Goal: Information Seeking & Learning: Compare options

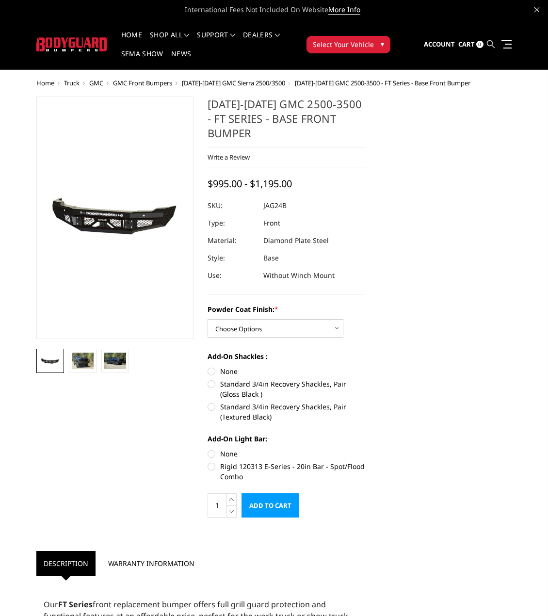
click at [487, 46] on icon at bounding box center [491, 44] width 8 height 8
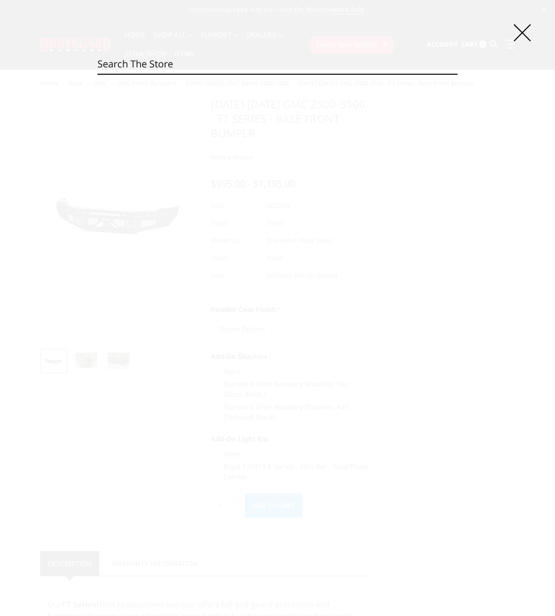
paste input "JAR10BYBNN"
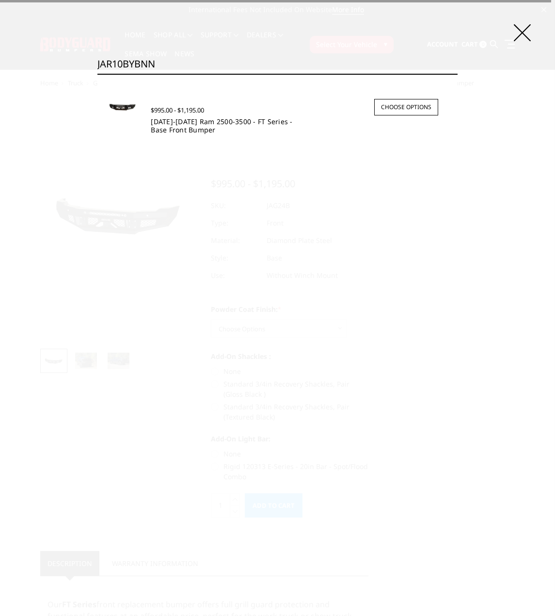
type input "JAR10BYBNN"
click at [202, 126] on link "2010-2018 Ram 2500-3500 - FT Series - Base Front Bumper" at bounding box center [222, 125] width 142 height 17
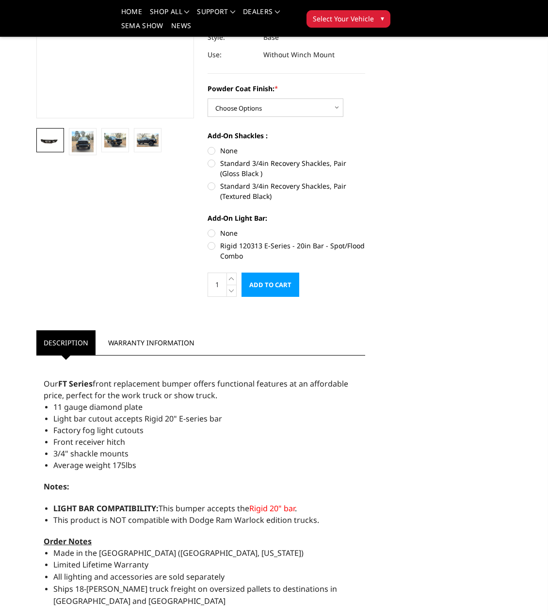
scroll to position [194, 0]
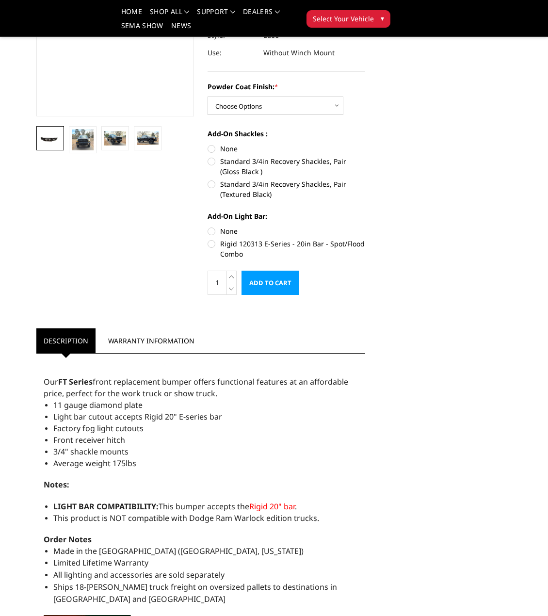
drag, startPoint x: 45, startPoint y: 369, endPoint x: 319, endPoint y: 505, distance: 306.1
click at [319, 505] on div "Our FT Series front replacement bumper offers functional features at an afforda…" at bounding box center [200, 521] width 329 height 326
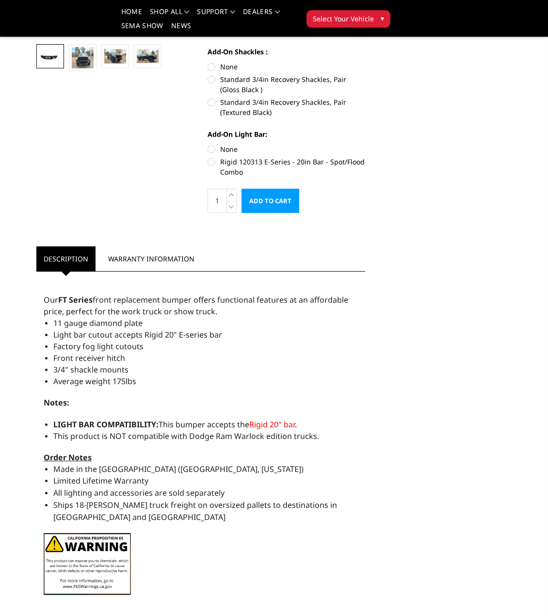
scroll to position [291, 0]
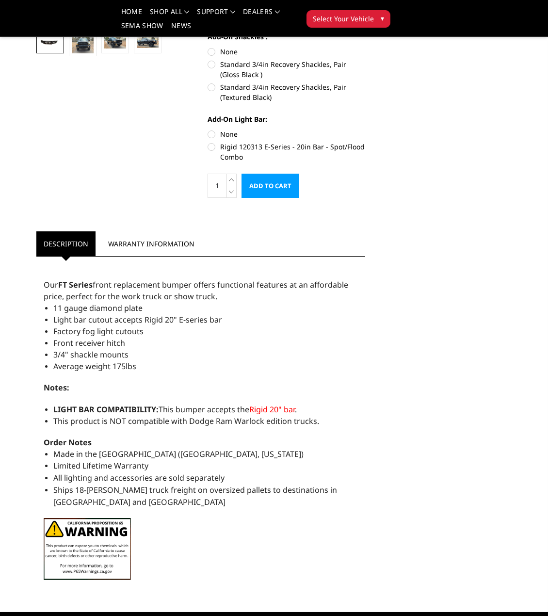
copy div "Our FT Series front replacement bumper offers functional features at an afforda…"
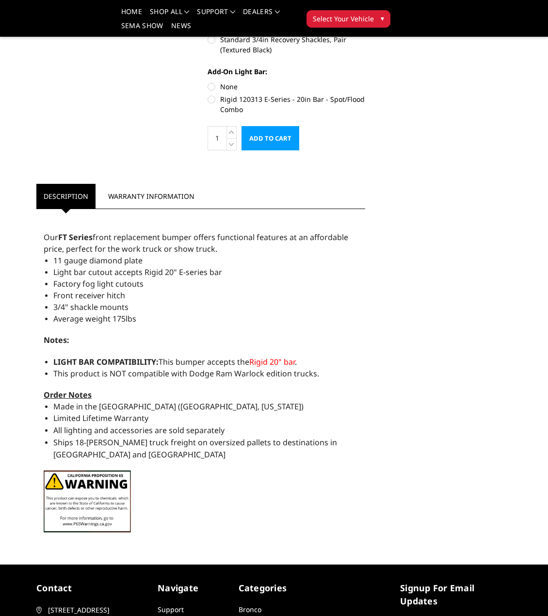
scroll to position [339, 0]
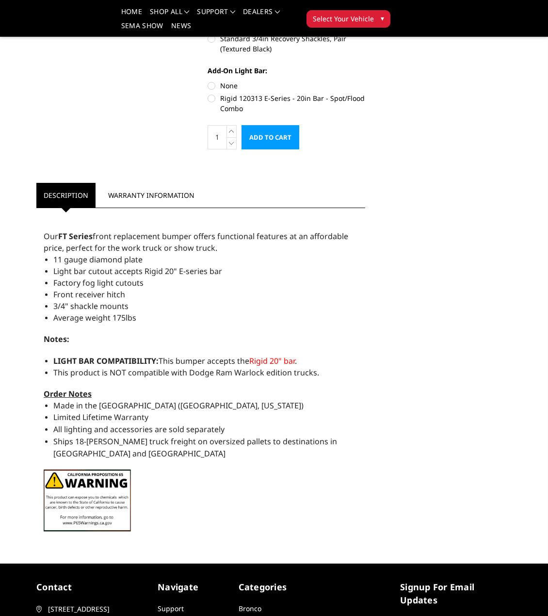
copy div "Our FT Series front replacement bumper offers functional features at an afforda…"
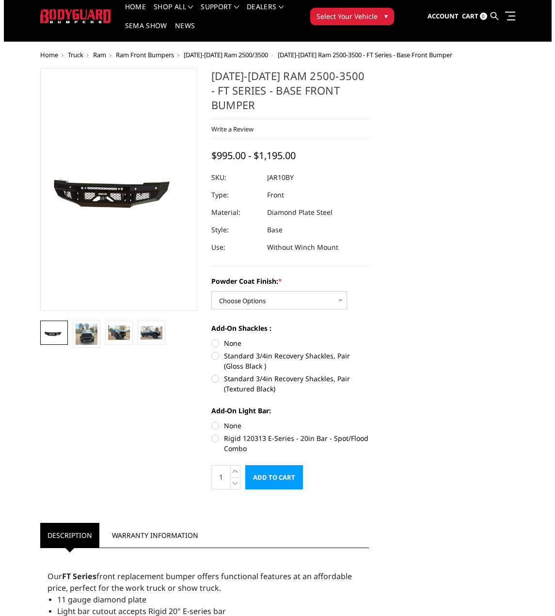
scroll to position [0, 0]
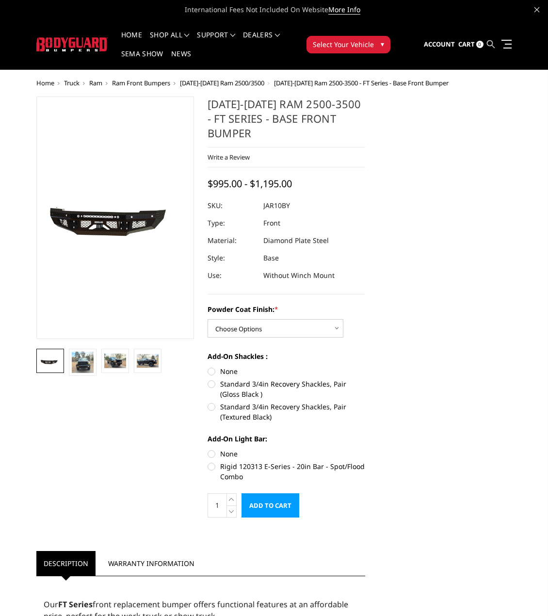
click at [489, 45] on icon at bounding box center [491, 44] width 8 height 8
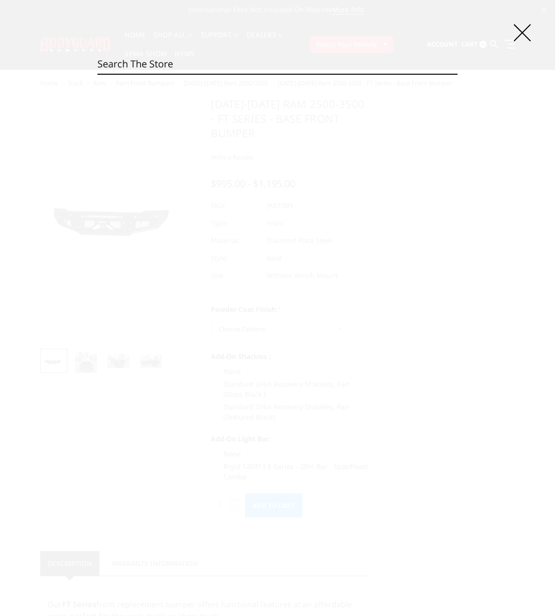
paste input "JAR19BYBNN"
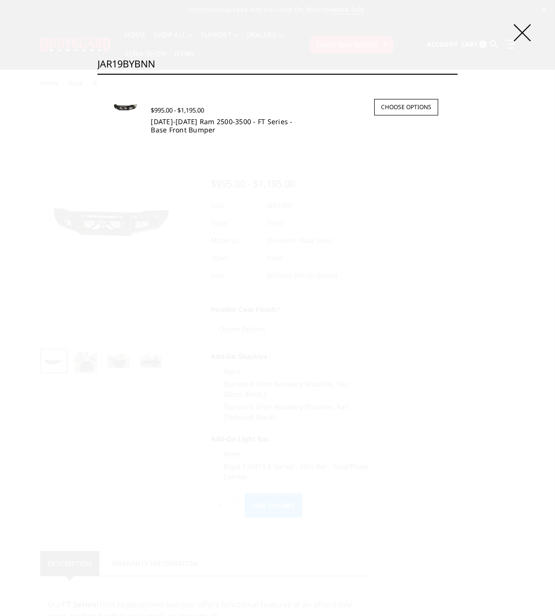
type input "JAR19BYBNN"
click at [210, 121] on link "2019-2025 Ram 2500-3500 - FT Series - Base Front Bumper" at bounding box center [222, 125] width 142 height 17
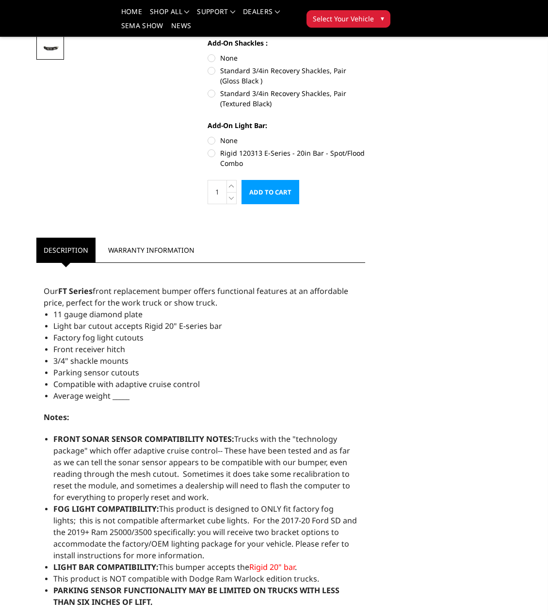
scroll to position [291, 0]
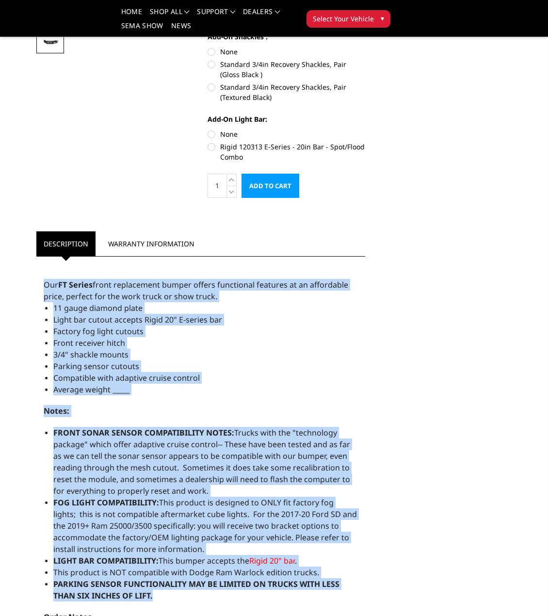
drag, startPoint x: 44, startPoint y: 271, endPoint x: 243, endPoint y: 575, distance: 363.0
click at [242, 578] on div "Our FT Series front replacement bumper offers functional features at an afforda…" at bounding box center [200, 510] width 329 height 499
copy div "Our FT Series front replacement bumper offers functional features at an afforda…"
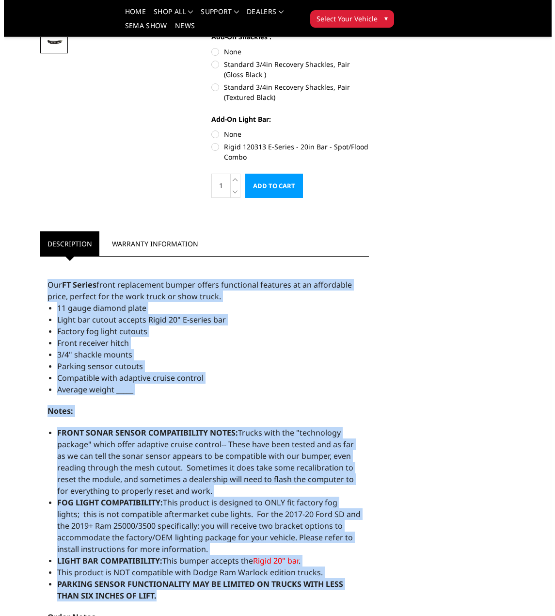
scroll to position [0, 0]
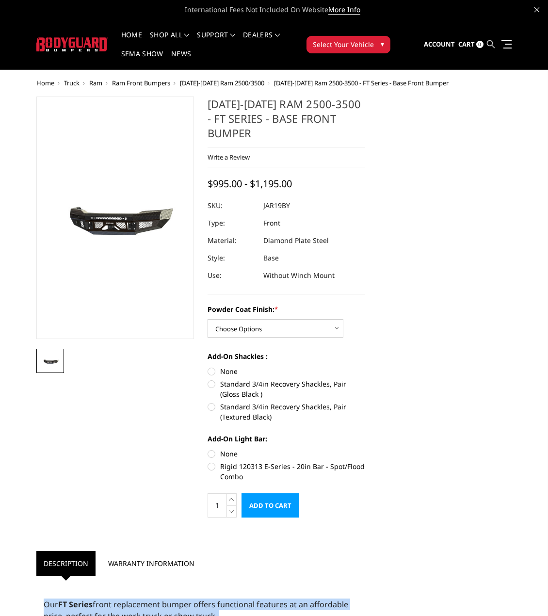
click at [494, 44] on icon at bounding box center [491, 44] width 8 height 8
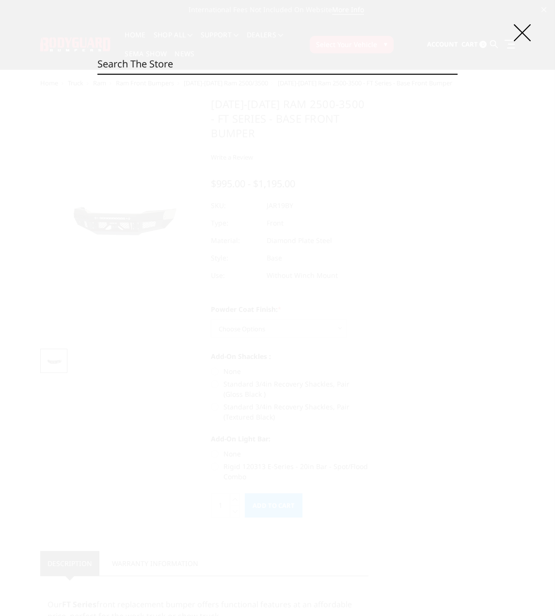
paste input "JAR19DYBNN"
type input "JAR19DYBNN"
click at [193, 118] on link "2019-2025 Ram 4500-5500 - FT Series - Base Front Bumper" at bounding box center [222, 125] width 142 height 17
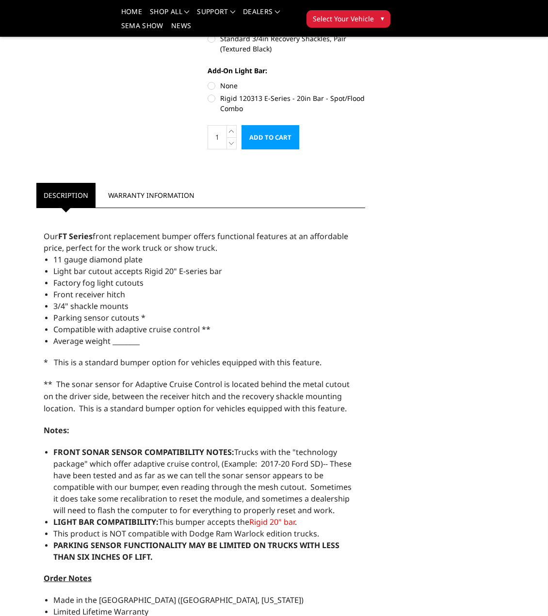
scroll to position [291, 0]
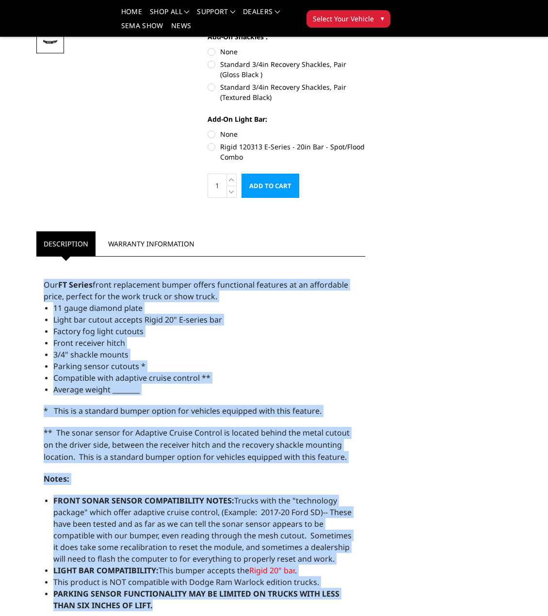
drag, startPoint x: 43, startPoint y: 267, endPoint x: 262, endPoint y: 585, distance: 386.1
click at [262, 586] on div "Our FT Series front replacement bumper offers functional features at an afforda…" at bounding box center [200, 542] width 329 height 562
copy div "Our FT Series front replacement bumper offers functional features at an afforda…"
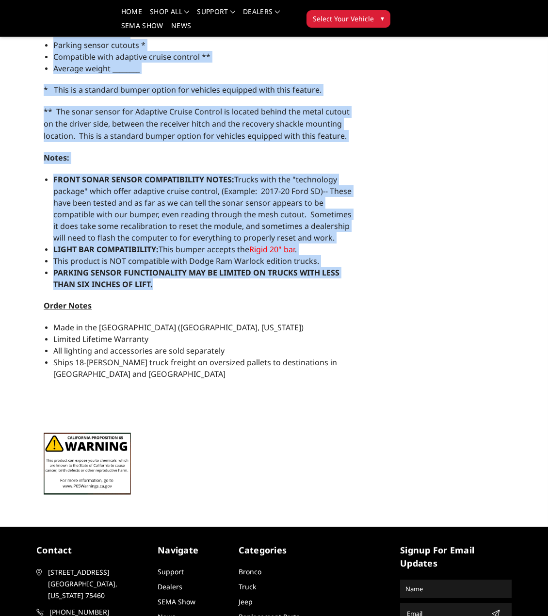
scroll to position [490, 0]
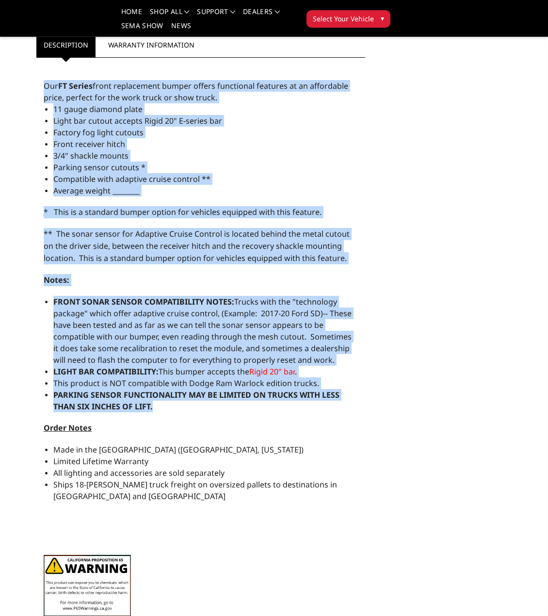
copy div "Our FT Series front replacement bumper offers functional features at an afforda…"
click at [195, 378] on span "This product is NOT compatible with Dodge Ram Warlock edition trucks." at bounding box center [186, 383] width 266 height 11
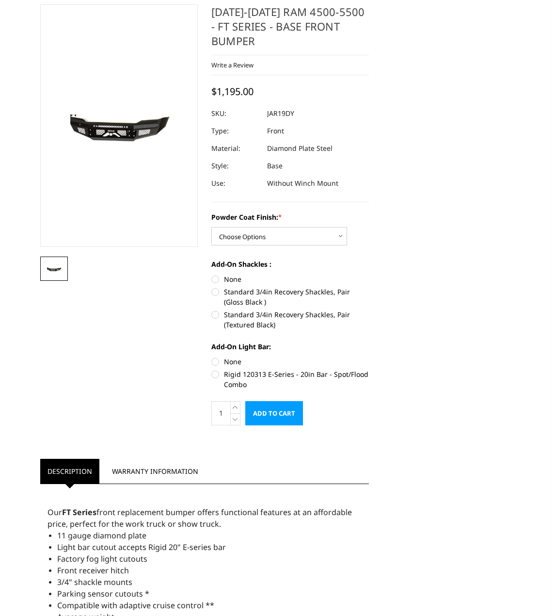
scroll to position [0, 0]
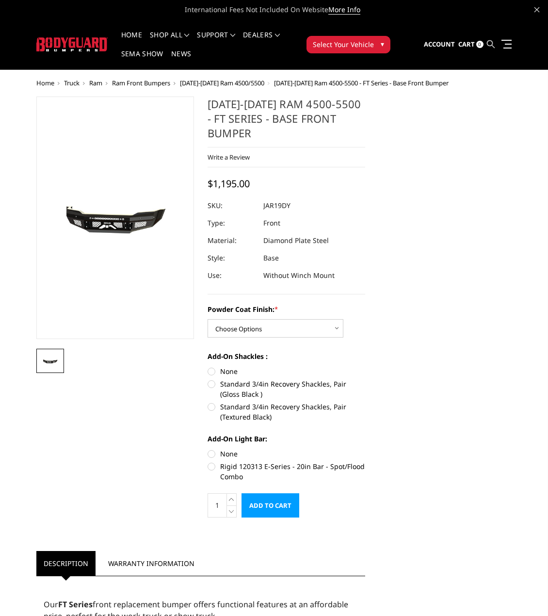
click at [491, 46] on icon at bounding box center [491, 44] width 8 height 8
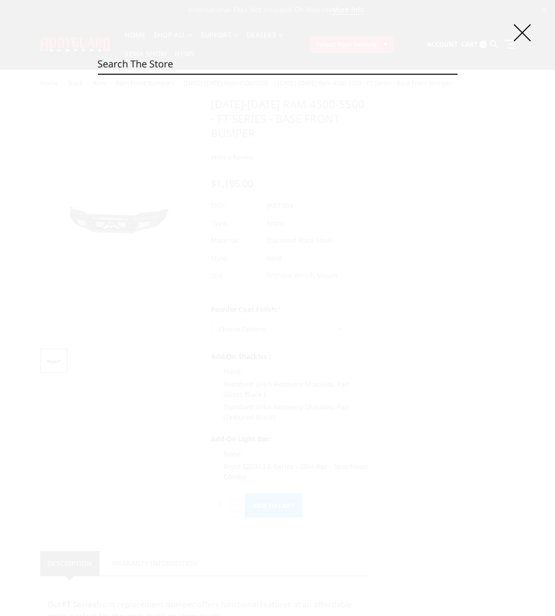
paste input "54714B"
type input "54714B"
click at [187, 111] on span "$795.00 - $995.00" at bounding box center [175, 110] width 48 height 9
click at [155, 117] on link "Bronco 2-Door Sliders (pair)" at bounding box center [197, 121] width 93 height 9
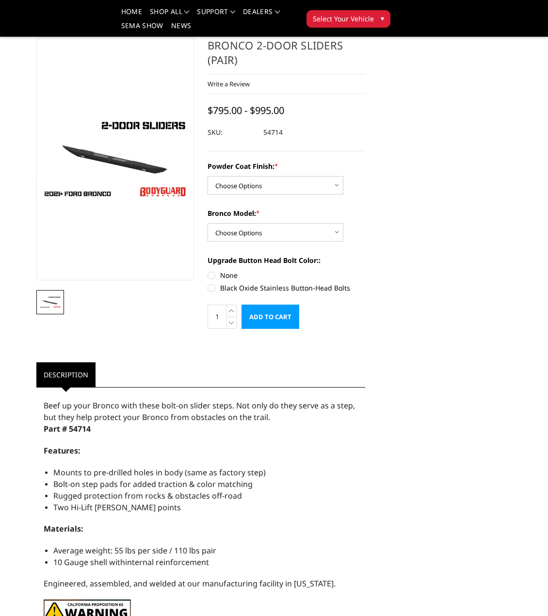
scroll to position [145, 0]
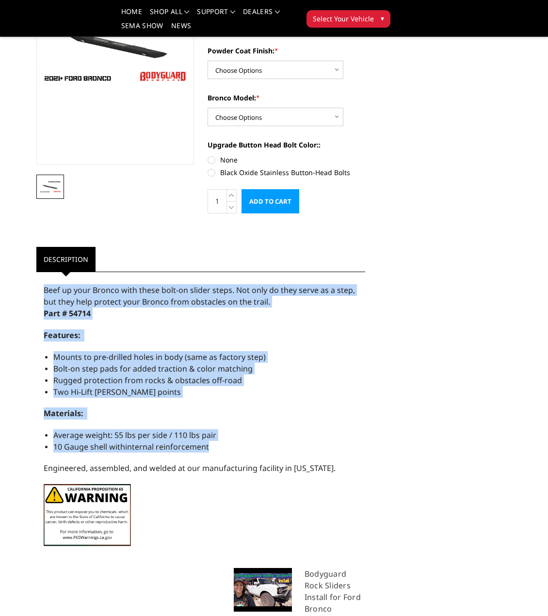
drag, startPoint x: 44, startPoint y: 290, endPoint x: 218, endPoint y: 441, distance: 230.6
click at [219, 441] on div "Beef up your Bronco with these bolt-on slider steps. Not only do they serve as …" at bounding box center [200, 415] width 329 height 277
copy div "Beef up your Bronco with these bolt-on slider steps. Not only do they serve as …"
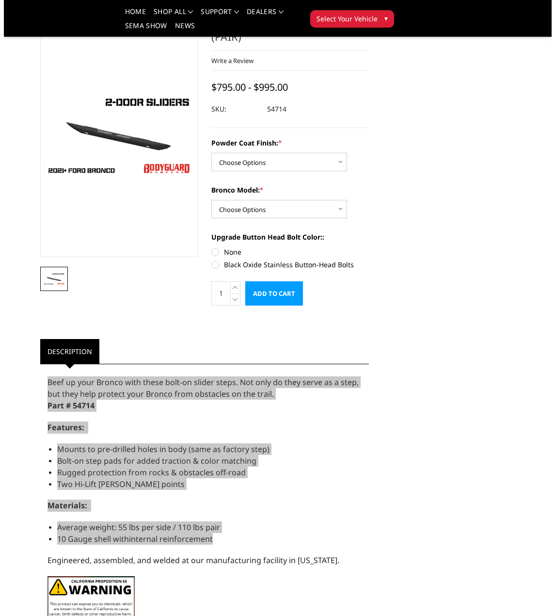
scroll to position [0, 0]
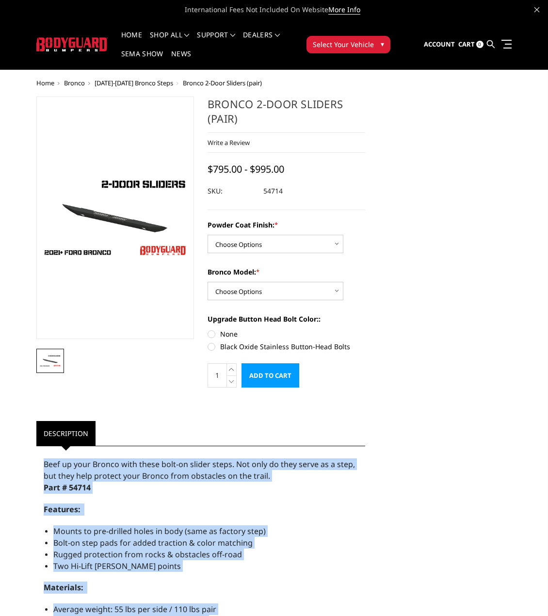
drag, startPoint x: 492, startPoint y: 48, endPoint x: 451, endPoint y: 60, distance: 43.0
click at [492, 48] on icon at bounding box center [491, 44] width 8 height 8
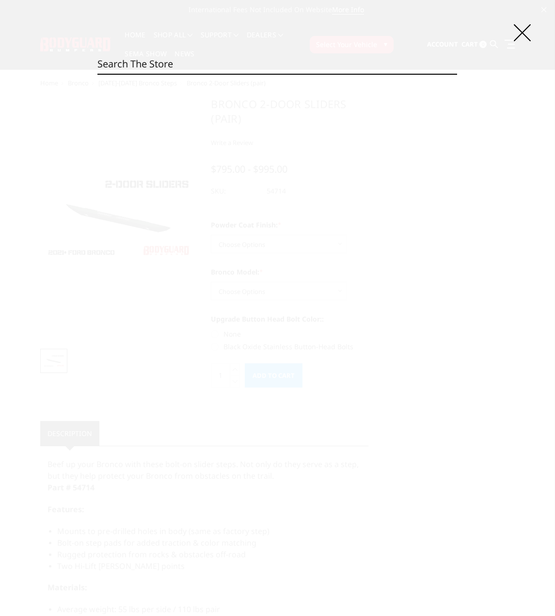
paste input "20075B"
type input "20075B"
click at [203, 122] on link "Jeep JL Fender System (set)" at bounding box center [208, 121] width 115 height 9
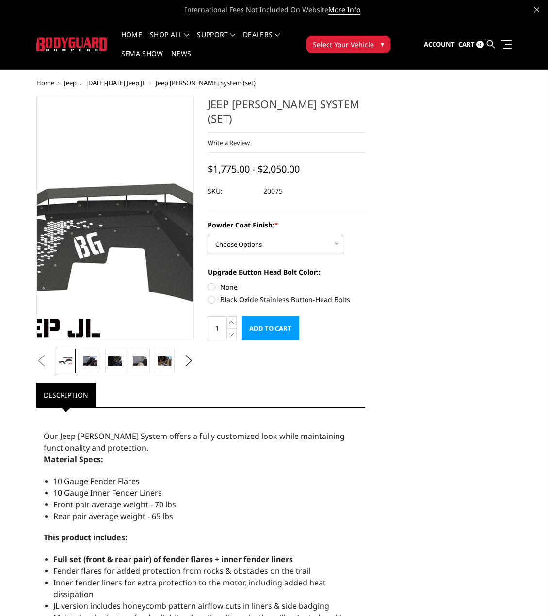
click at [58, 294] on img at bounding box center [284, 184] width 620 height 349
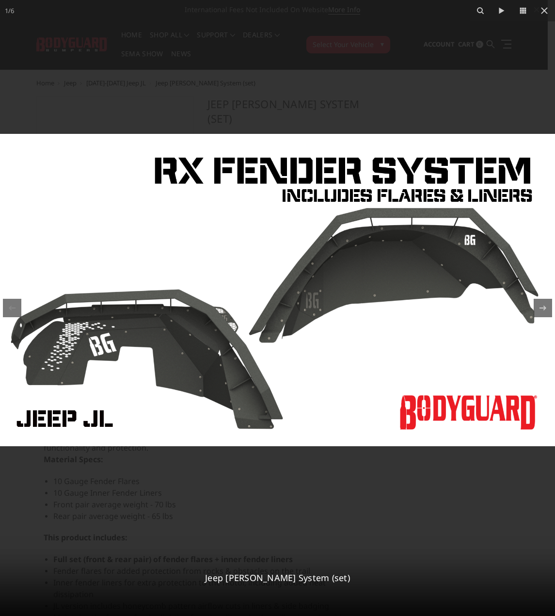
drag, startPoint x: 345, startPoint y: 79, endPoint x: 340, endPoint y: 10, distance: 69.0
click at [348, 77] on div at bounding box center [277, 308] width 555 height 616
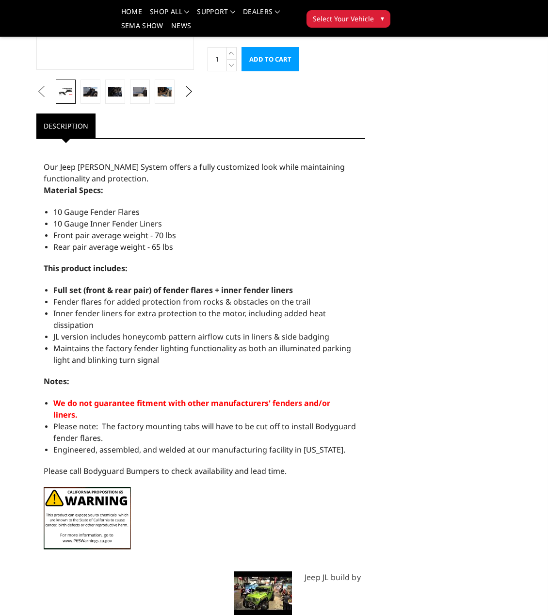
scroll to position [242, 0]
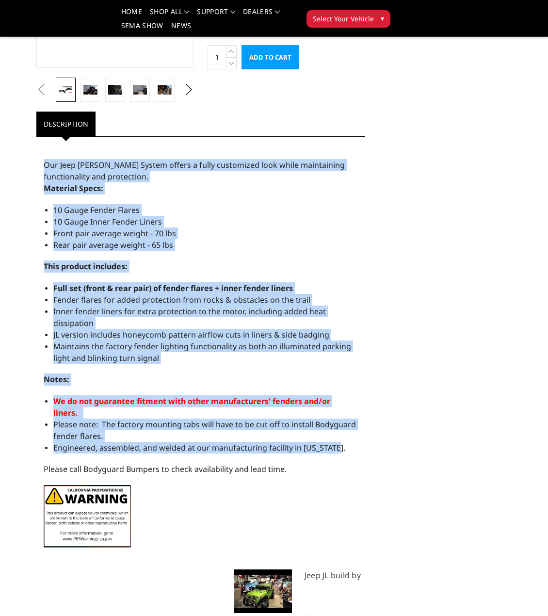
drag, startPoint x: 45, startPoint y: 168, endPoint x: 335, endPoint y: 446, distance: 402.9
click at [335, 446] on div "Our Jeep [PERSON_NAME] System offers a fully customized look while maintaining …" at bounding box center [200, 348] width 329 height 413
copy div "Our Jeep JL Fender System offers a fully customized look while maintaining func…"
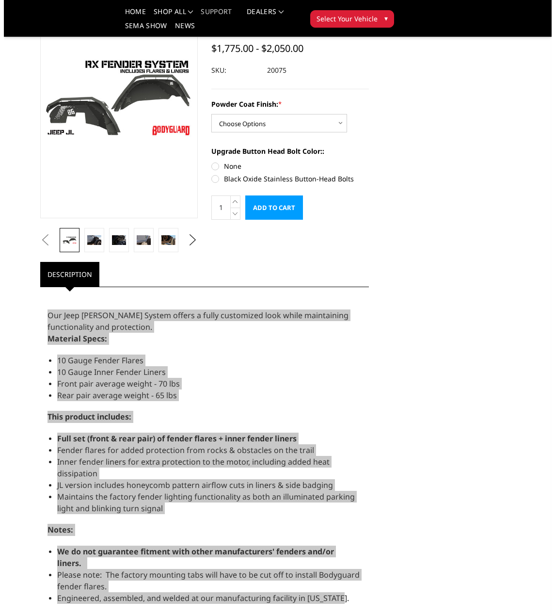
scroll to position [0, 0]
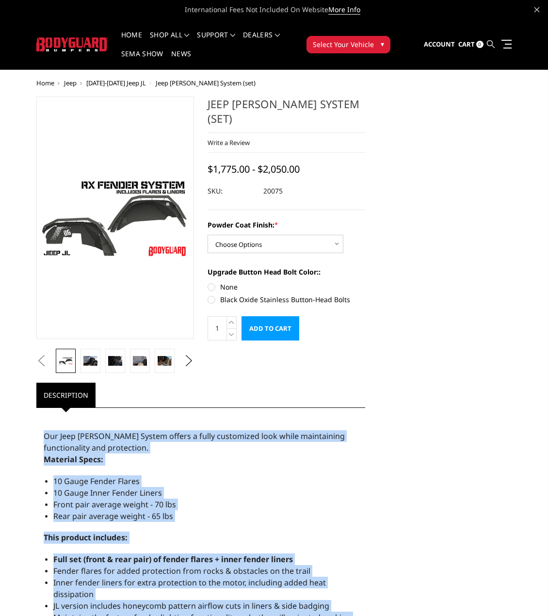
click at [488, 42] on icon at bounding box center [491, 44] width 8 height 8
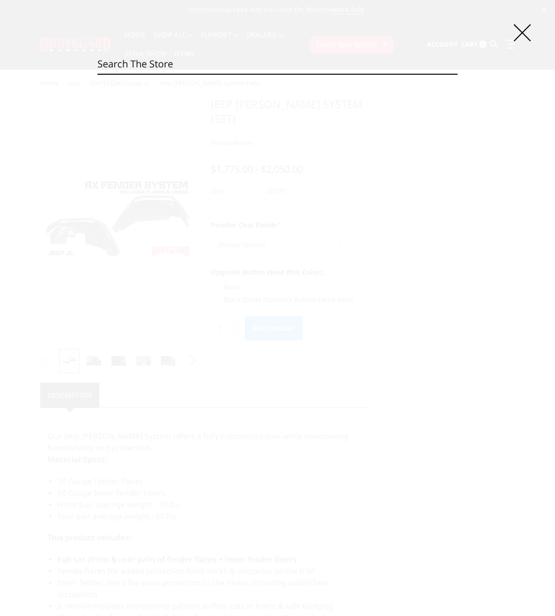
paste input "22280B"
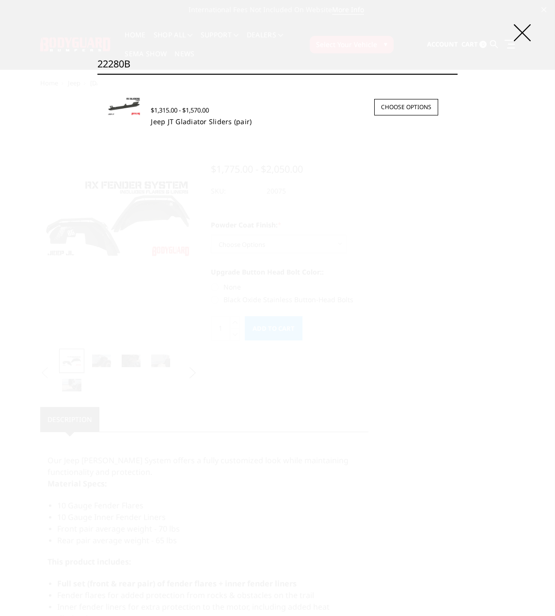
type input "22280B"
click at [183, 118] on link "Jeep JT Gladiator Sliders (pair)" at bounding box center [201, 121] width 101 height 9
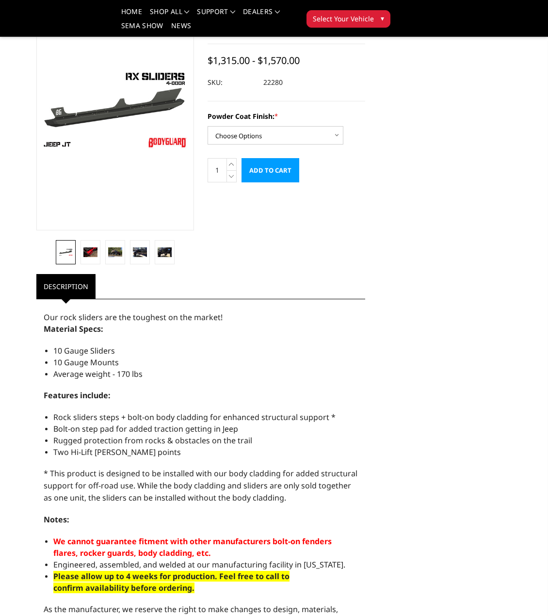
scroll to position [194, 0]
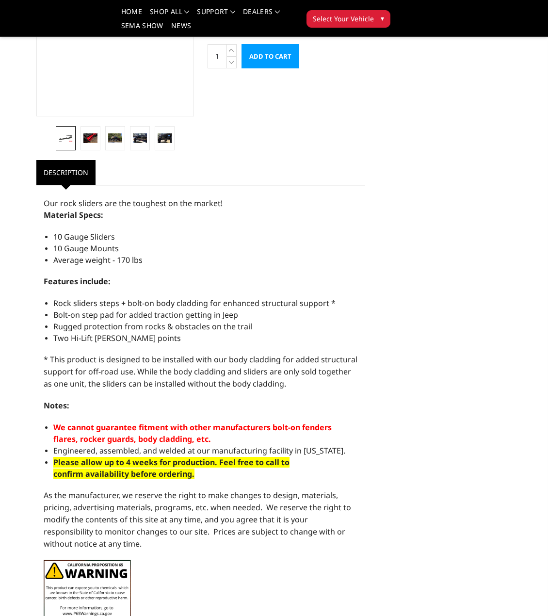
drag, startPoint x: 44, startPoint y: 205, endPoint x: 297, endPoint y: 381, distance: 307.8
click at [297, 381] on div "Our rock sliders are the toughest on the market! Material Specs: 10 Gauge Slide…" at bounding box center [200, 409] width 329 height 439
copy div "Our rock sliders are the toughest on the market! Material Specs: 10 Gauge Slide…"
click at [51, 277] on strong "Features include:" at bounding box center [77, 281] width 67 height 11
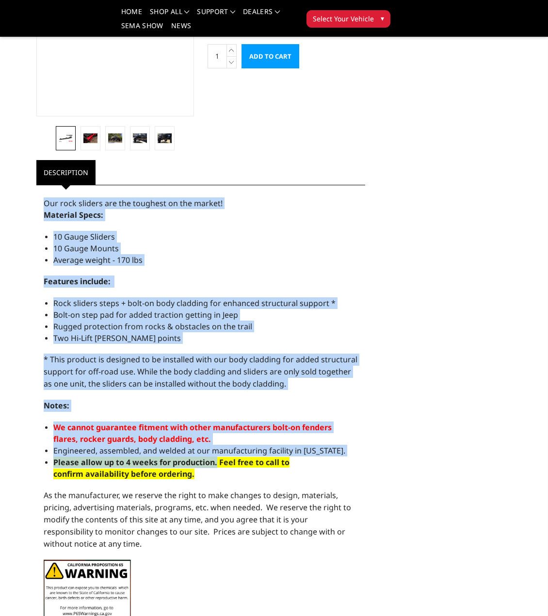
drag, startPoint x: 45, startPoint y: 203, endPoint x: 217, endPoint y: 462, distance: 311.5
click at [217, 462] on div "Our rock sliders are the toughest on the market! Material Specs: 10 Gauge Slide…" at bounding box center [200, 409] width 329 height 439
copy div "Our rock sliders are the toughest on the market! Material Specs: 10 Gauge Slide…"
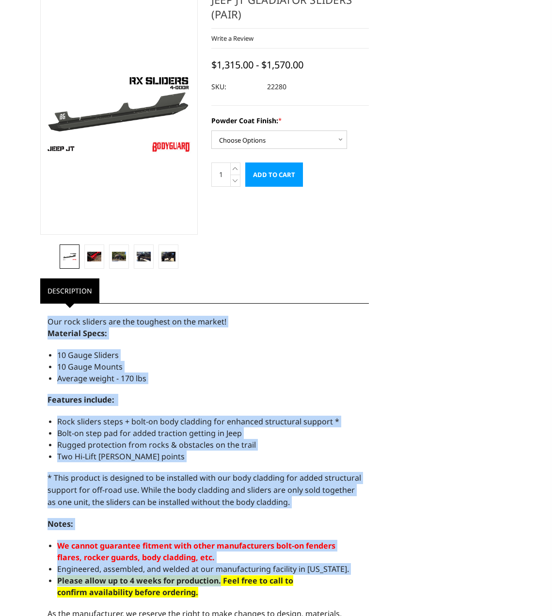
scroll to position [0, 0]
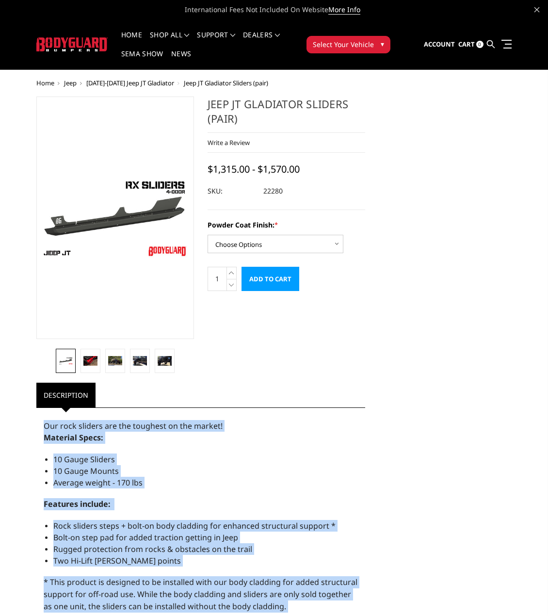
click at [494, 47] on link at bounding box center [491, 44] width 8 height 29
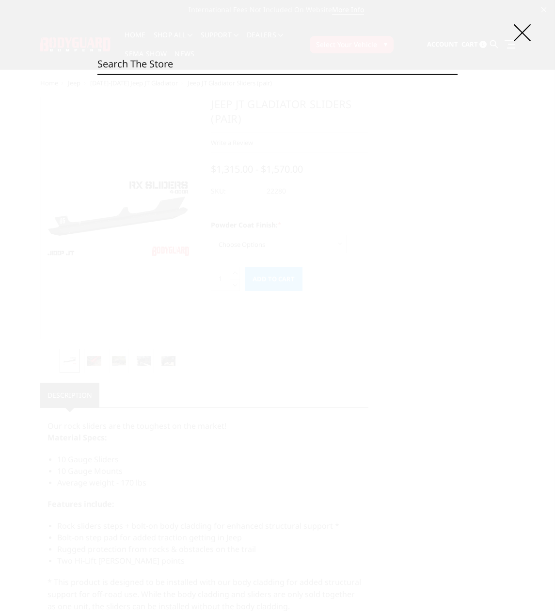
paste input "22523BNN"
click at [178, 74] on fieldset "Search 22523BNN Search" at bounding box center [277, 64] width 360 height 20
click at [177, 66] on input "22523BNN" at bounding box center [277, 63] width 360 height 19
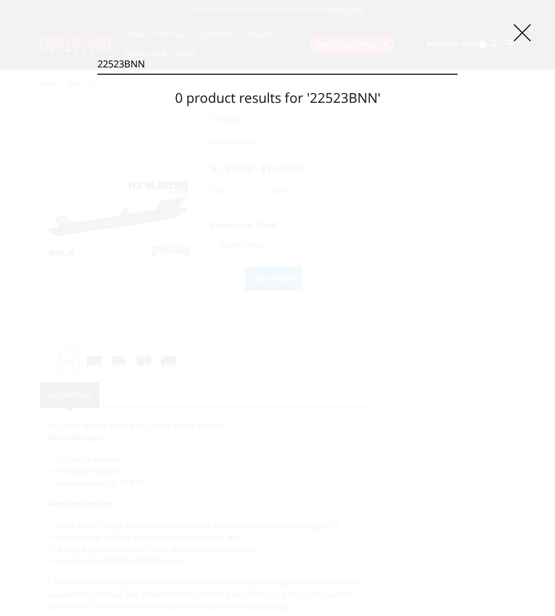
paste input "T"
click at [523, 25] on icon at bounding box center [522, 32] width 17 height 17
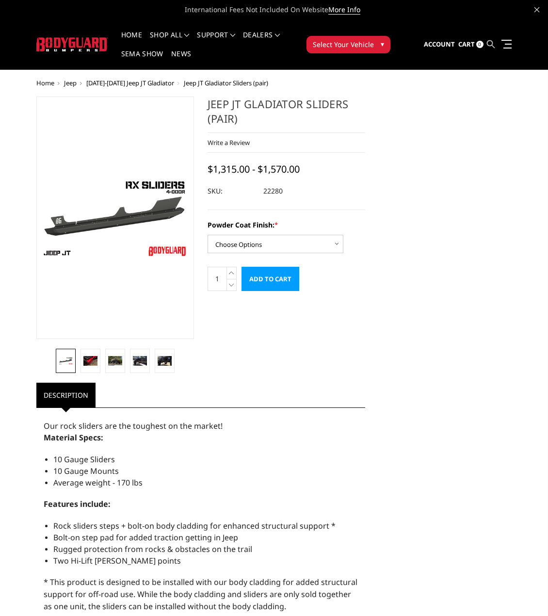
click at [494, 43] on icon at bounding box center [491, 44] width 8 height 8
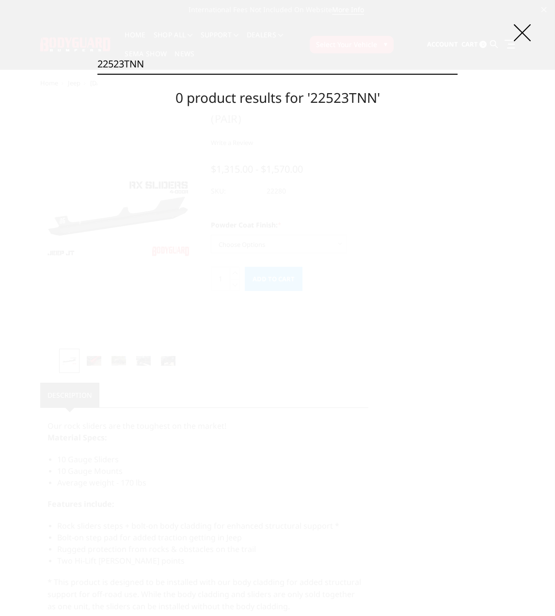
paste input "23821B"
click at [226, 68] on input "22523TNN23821B" at bounding box center [277, 63] width 360 height 19
paste input
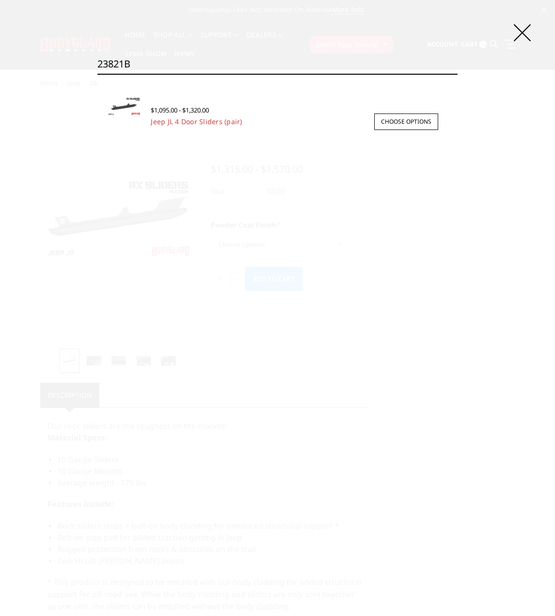
type input "23821B"
click at [198, 110] on span "$1,095.00 - $1,320.00" at bounding box center [180, 110] width 58 height 9
click at [211, 119] on link "Jeep JL 4 Door Sliders (pair)" at bounding box center [196, 121] width 91 height 9
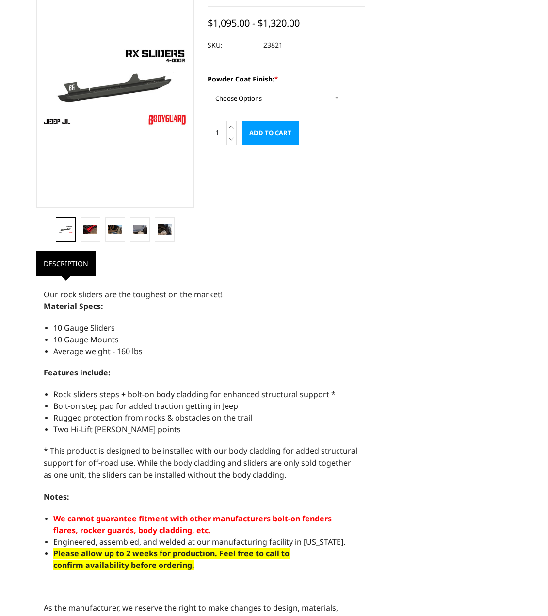
scroll to position [145, 0]
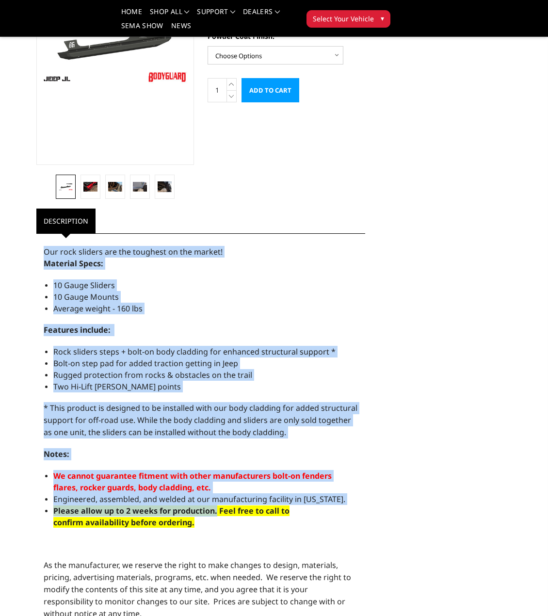
drag, startPoint x: 42, startPoint y: 254, endPoint x: 216, endPoint y: 513, distance: 312.7
click at [216, 513] on div "Our rock sliders are the toughest on the market! Material Specs: 10 Gauge Slide…" at bounding box center [200, 469] width 329 height 461
copy div "Our rock sliders are the toughest on the market! Material Specs: 10 Gauge Slide…"
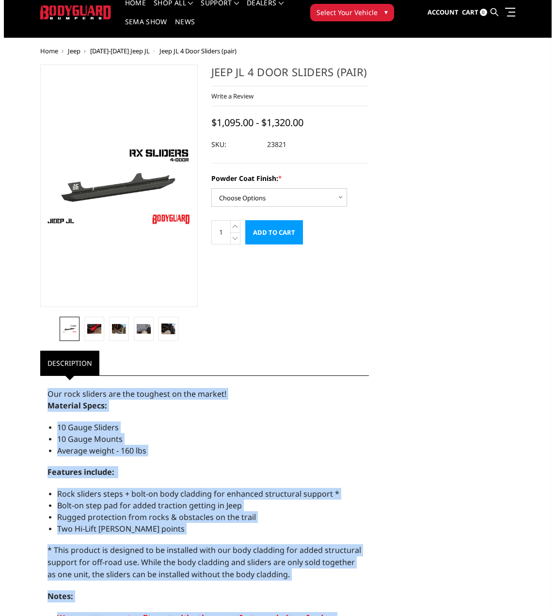
scroll to position [0, 0]
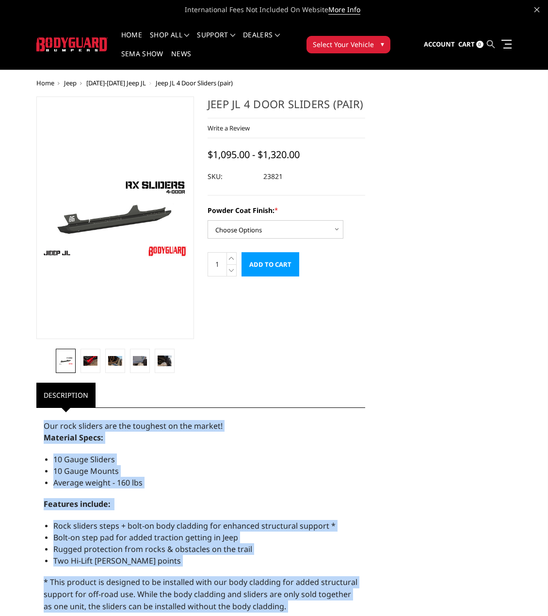
click at [488, 43] on icon at bounding box center [491, 44] width 8 height 8
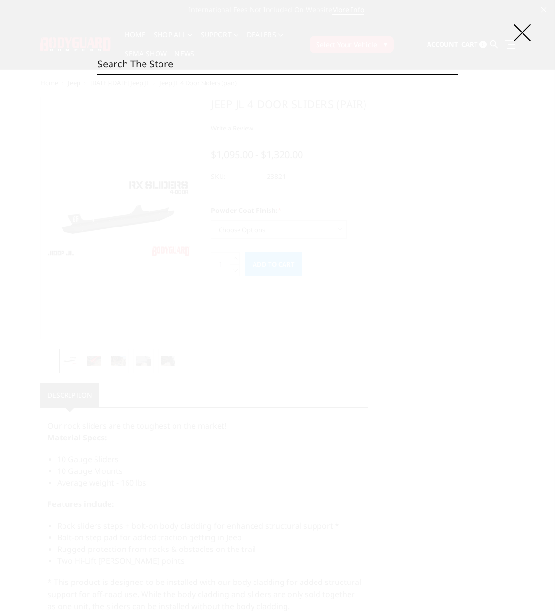
paste input "28670B"
type input "28670B"
click at [187, 115] on div "$960.00 - $1,110.00" at bounding box center [294, 110] width 287 height 13
click at [184, 123] on link "Jeep JT Gladiator Full Width Rear Bumper" at bounding box center [220, 121] width 139 height 9
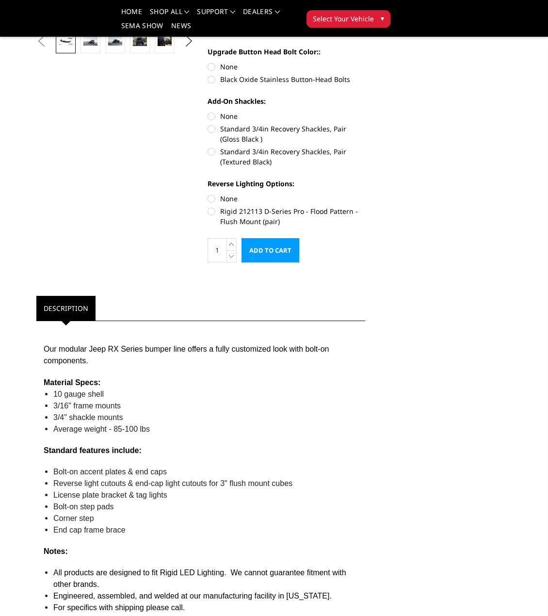
scroll to position [436, 0]
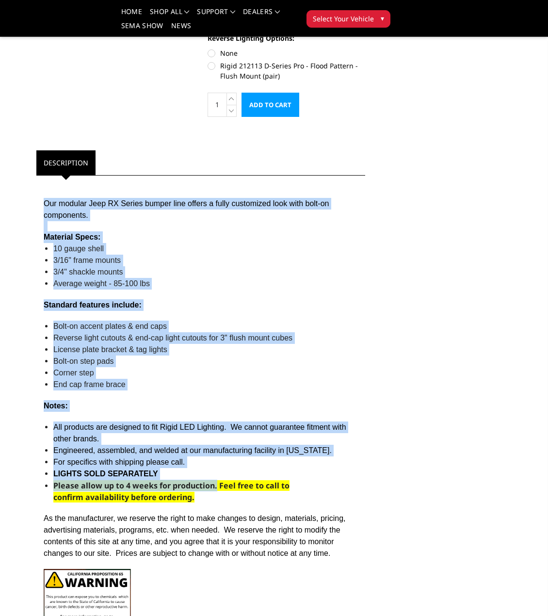
drag, startPoint x: 41, startPoint y: 202, endPoint x: 217, endPoint y: 489, distance: 336.2
click at [217, 489] on div "Our modular Jeep RX Series bumper line offers a fully customized look with bolt…" at bounding box center [200, 409] width 329 height 458
copy div "Our modular Jeep RX Series bumper line offers a fully customized look with bolt…"
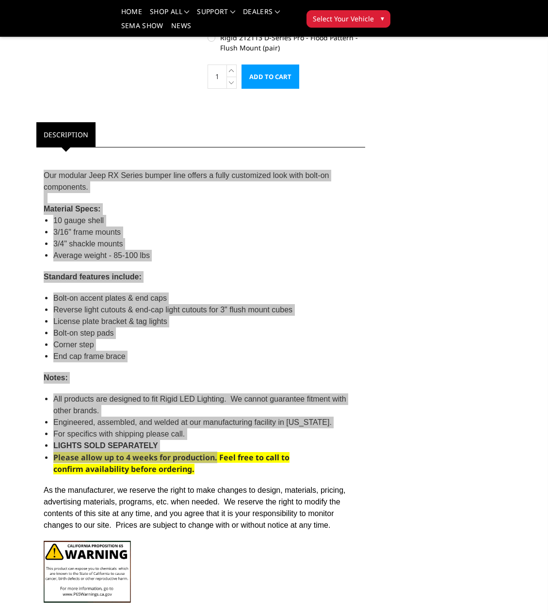
scroll to position [485, 0]
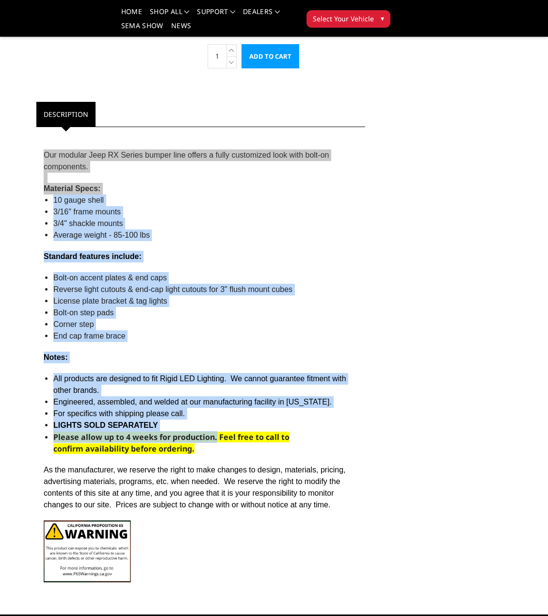
copy div "Our modular Jeep RX Series bumper line offers a fully customized look with bolt…"
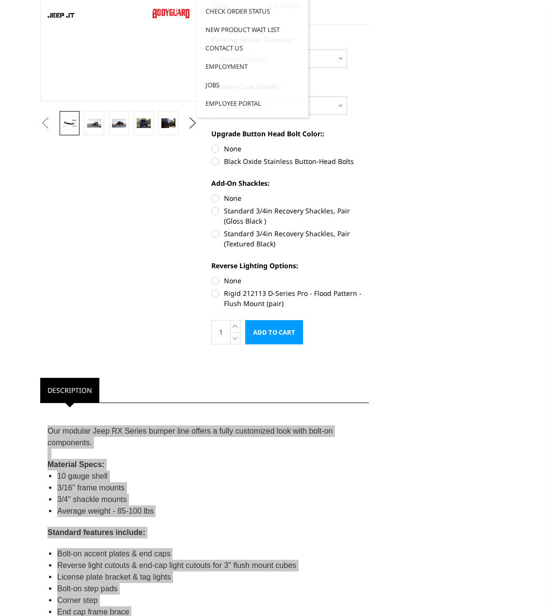
scroll to position [0, 0]
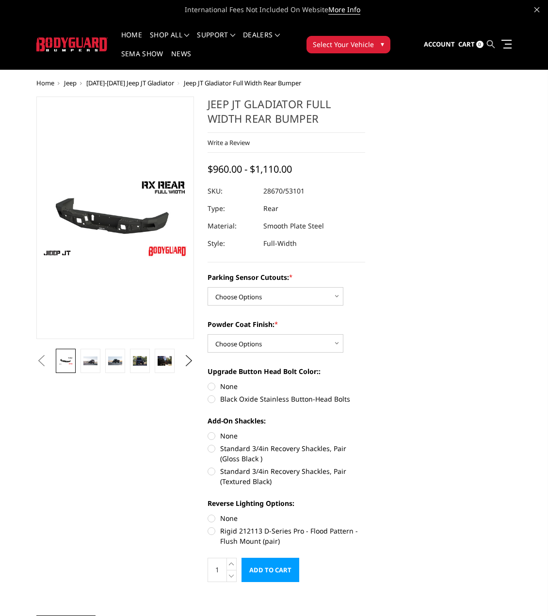
click at [491, 42] on icon at bounding box center [491, 44] width 8 height 8
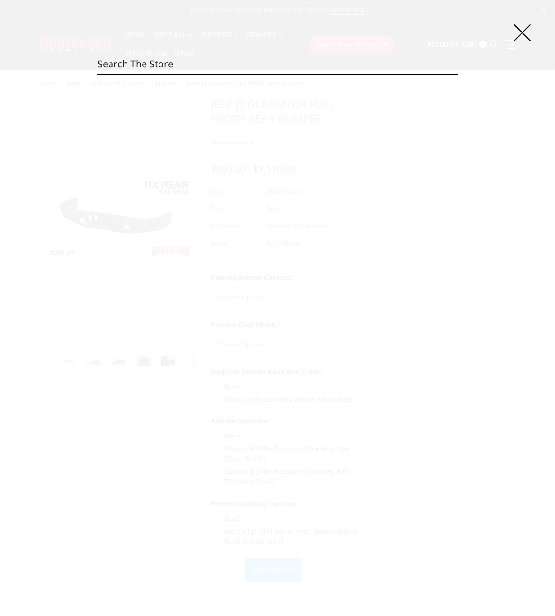
paste input "40898B"
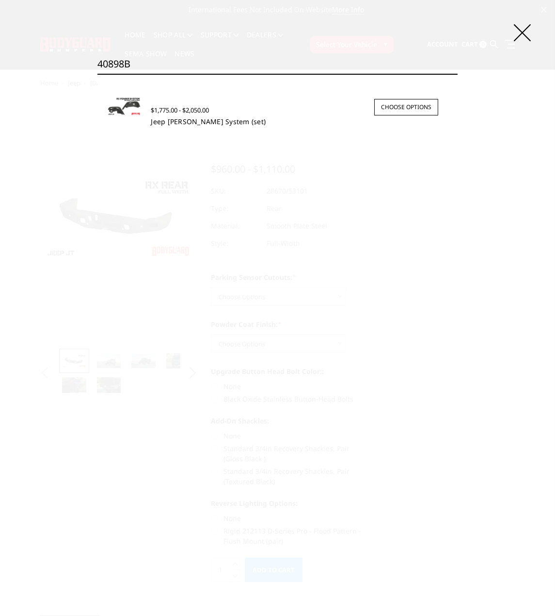
type input "40898B"
click at [182, 125] on link "Jeep [PERSON_NAME] System (set)" at bounding box center [208, 121] width 115 height 9
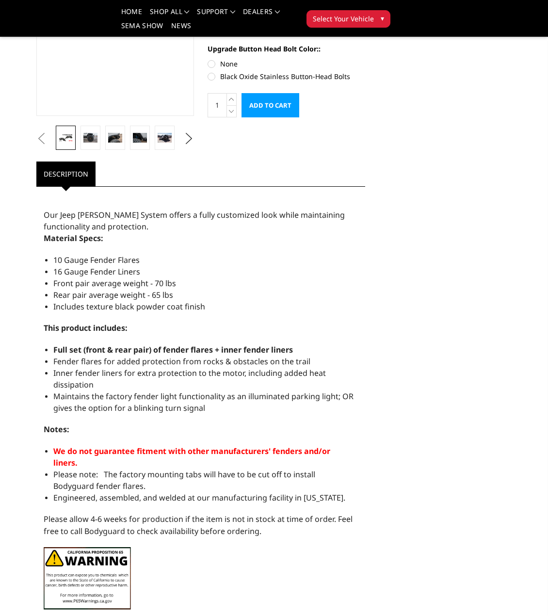
scroll to position [194, 0]
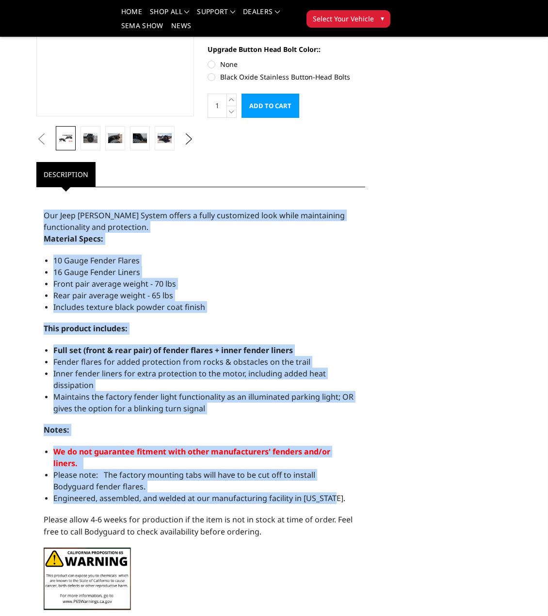
drag, startPoint x: 45, startPoint y: 215, endPoint x: 298, endPoint y: 494, distance: 377.2
click at [327, 496] on div "Our Jeep [PERSON_NAME] System offers a fully customized look while maintaining …" at bounding box center [200, 404] width 329 height 425
copy div "Our Jeep [PERSON_NAME] System offers a fully customized look while maintaining …"
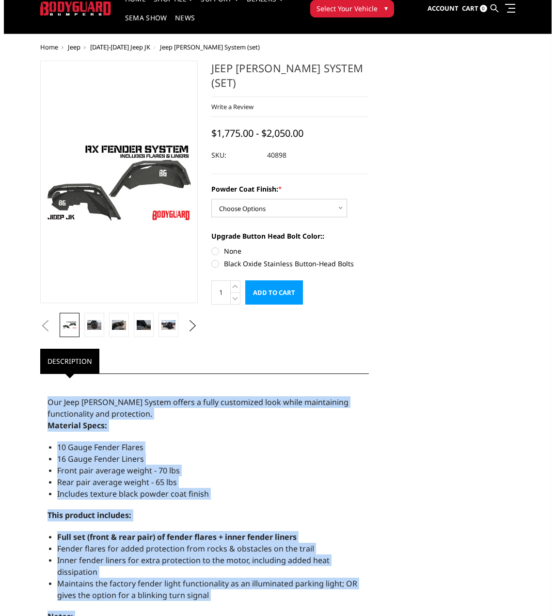
scroll to position [0, 0]
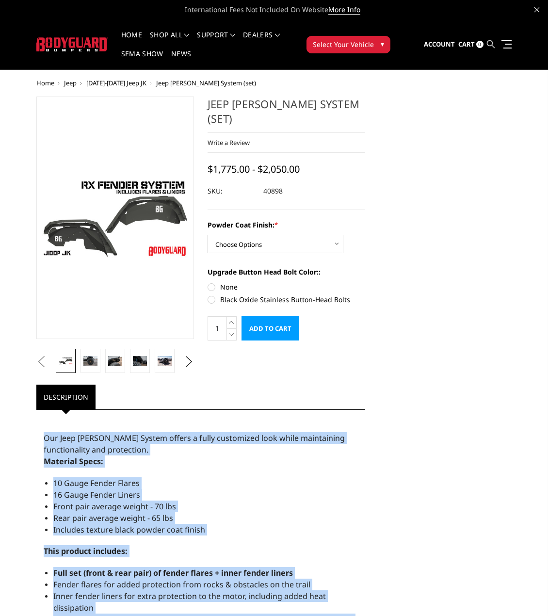
click at [488, 43] on icon at bounding box center [491, 44] width 8 height 8
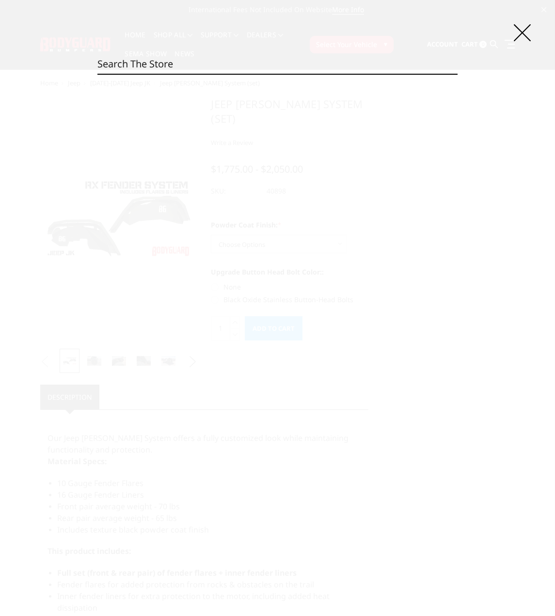
paste input "47077BNB"
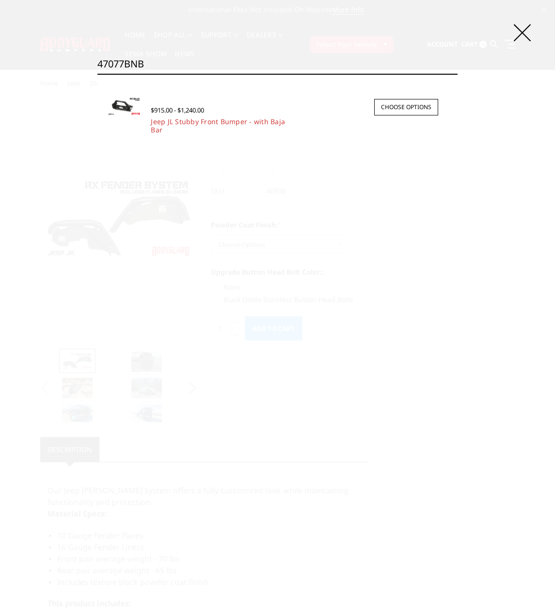
type input "47077BNB"
click at [207, 115] on div "$915.00 - $1,240.00" at bounding box center [294, 110] width 287 height 13
click at [208, 118] on link "Jeep JL Stubby Front Bumper - with Baja Bar" at bounding box center [218, 125] width 134 height 17
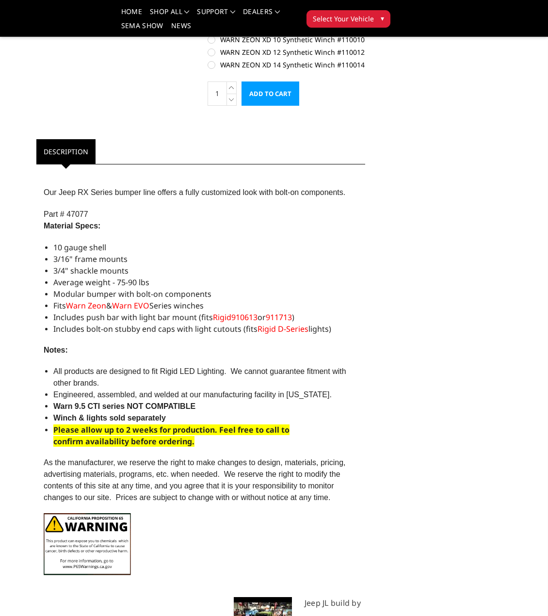
scroll to position [679, 0]
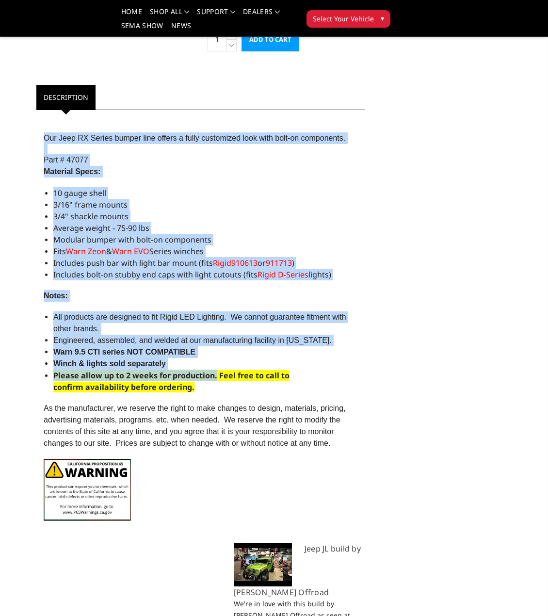
drag, startPoint x: 41, startPoint y: 137, endPoint x: 216, endPoint y: 374, distance: 294.5
click at [216, 374] on div "Our Jeep RX Series bumper line offers a fully customized look with bolt-on comp…" at bounding box center [200, 322] width 329 height 414
copy div "Our Jeep RX Series bumper line offers a fully customized look with bolt-on comp…"
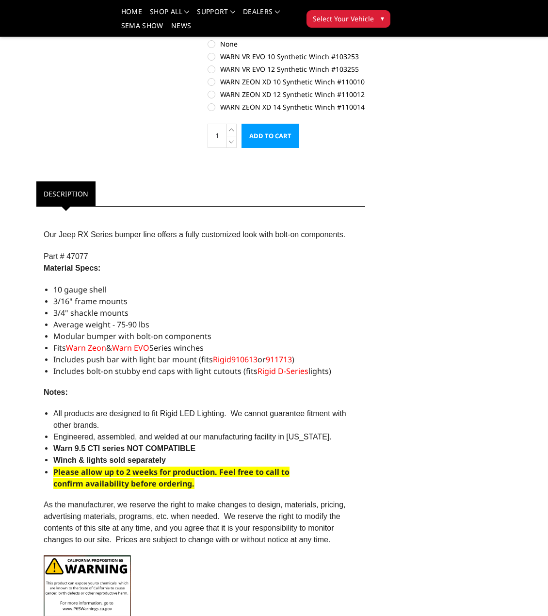
scroll to position [582, 0]
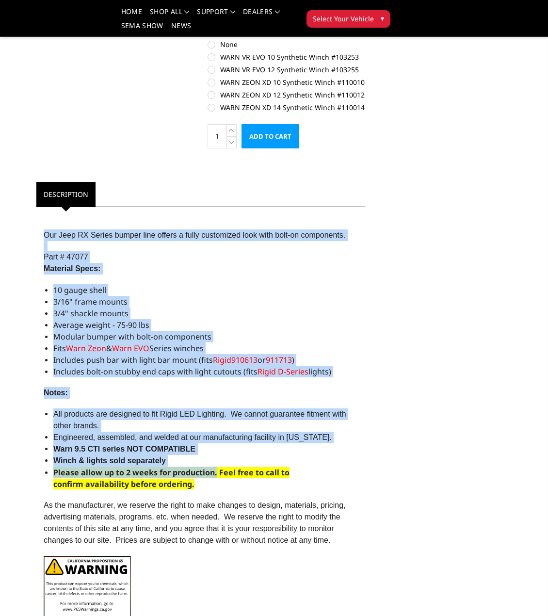
drag, startPoint x: 45, startPoint y: 234, endPoint x: 216, endPoint y: 475, distance: 295.5
click at [216, 475] on div "Our Jeep RX Series bumper line offers a fully customized look with bolt-on comp…" at bounding box center [200, 419] width 329 height 414
copy div "Our Jeep RX Series bumper line offers a fully customized look with bolt-on comp…"
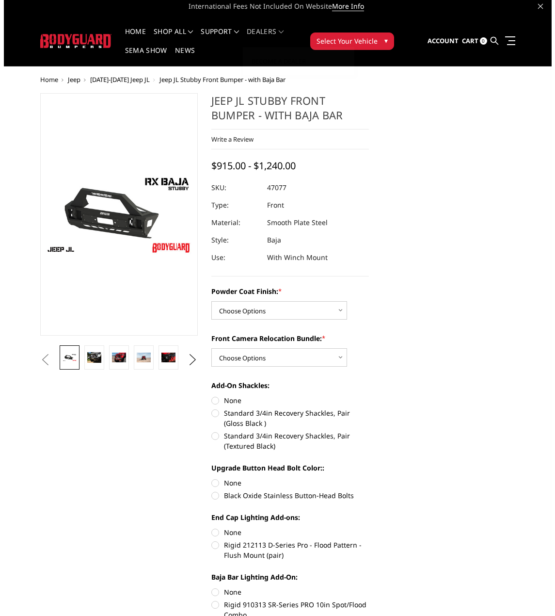
scroll to position [0, 0]
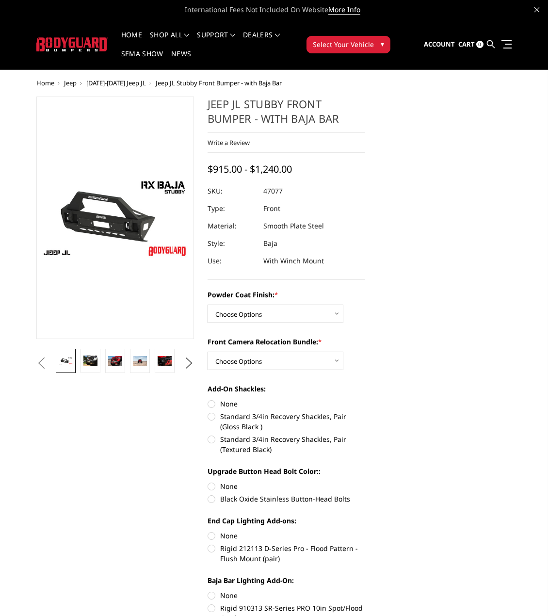
click at [493, 48] on link at bounding box center [491, 44] width 8 height 29
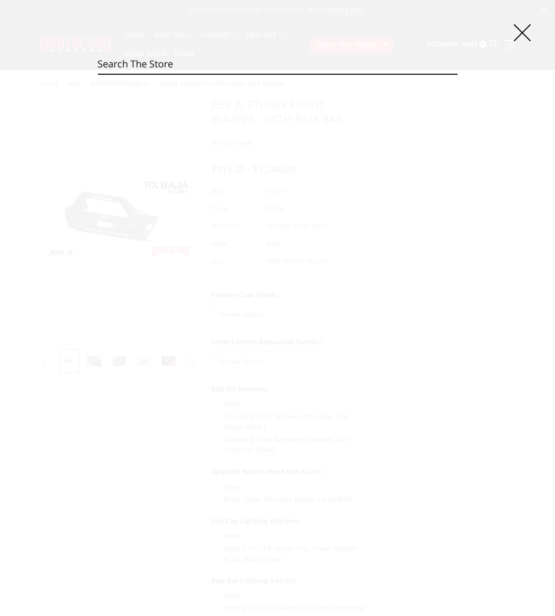
paste input "51351B"
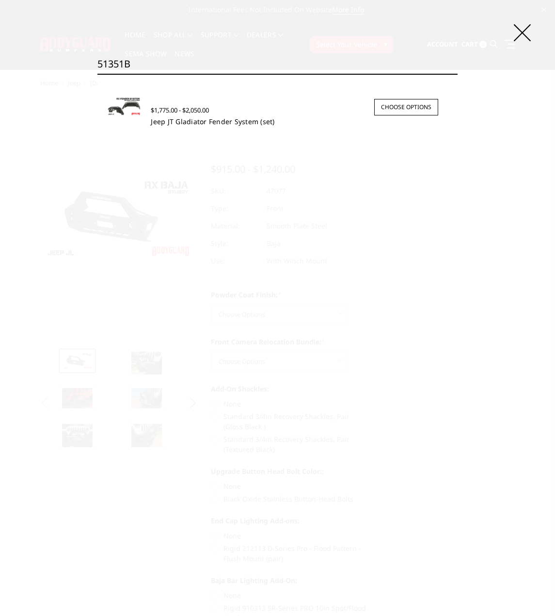
type input "51351B"
click at [180, 122] on link "Jeep JT Gladiator Fender System (set)" at bounding box center [213, 121] width 124 height 9
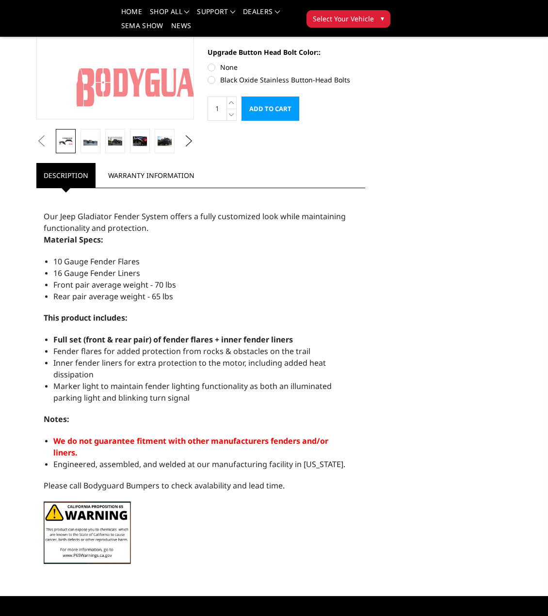
scroll to position [194, 0]
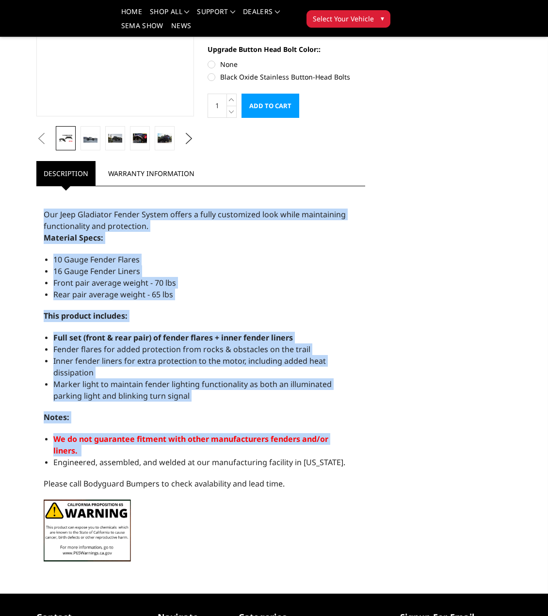
drag, startPoint x: 44, startPoint y: 213, endPoint x: 309, endPoint y: 453, distance: 357.3
click at [309, 453] on div "Our Jeep Gladiator Fender System offers a fully customized look while maintaini…" at bounding box center [200, 380] width 329 height 378
copy div "Our Jeep Gladiator Fender System offers a fully customized look while maintaini…"
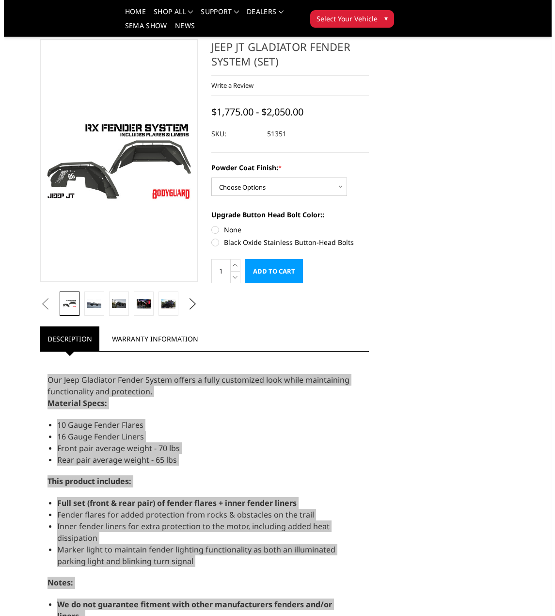
scroll to position [0, 0]
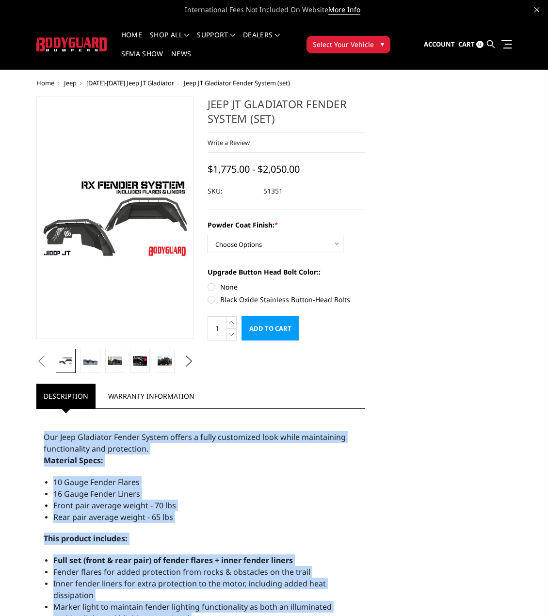
click at [490, 38] on link at bounding box center [491, 44] width 8 height 29
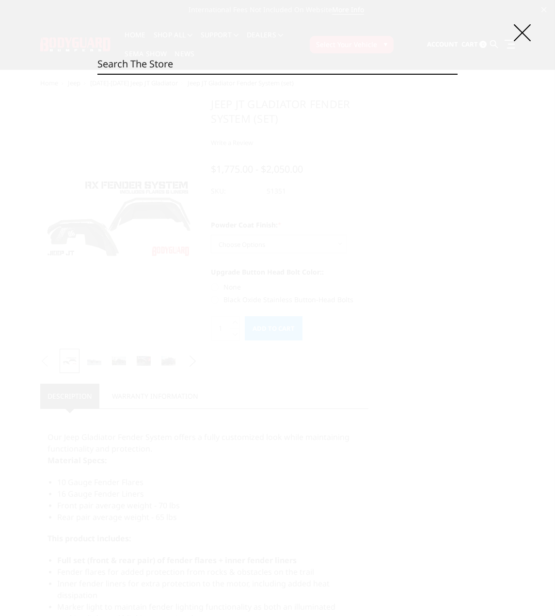
paste input "53101B"
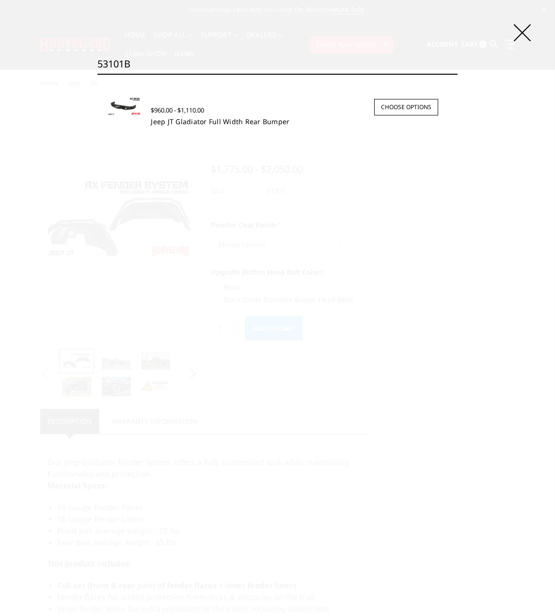
type input "53101B"
click at [169, 120] on link "Jeep JT Gladiator Full Width Rear Bumper" at bounding box center [220, 121] width 139 height 9
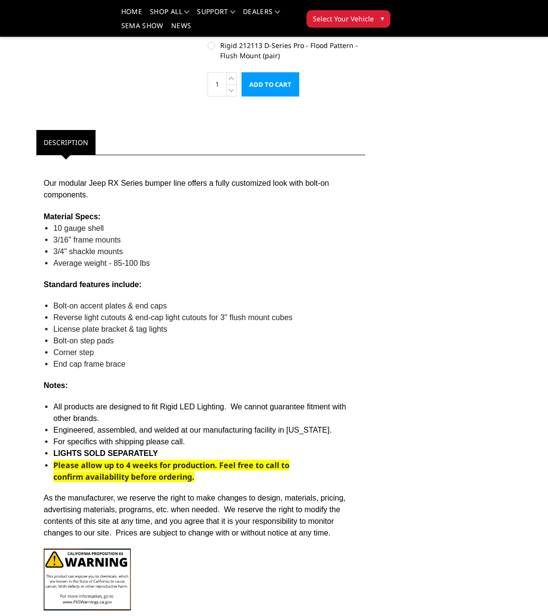
scroll to position [436, 0]
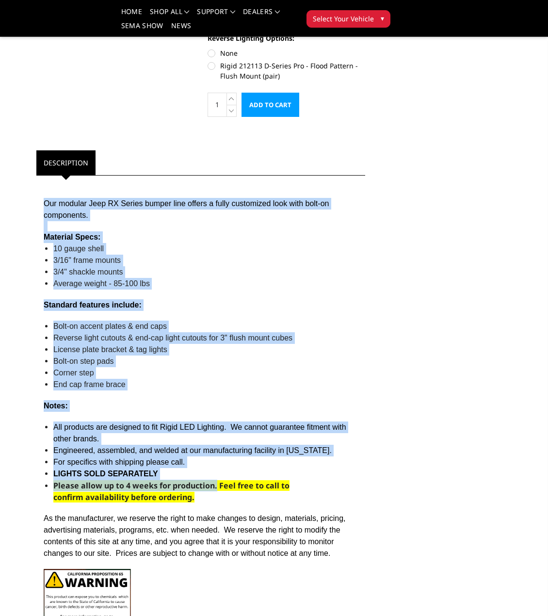
drag, startPoint x: 44, startPoint y: 203, endPoint x: 216, endPoint y: 483, distance: 329.1
click at [216, 483] on div "Our modular Jeep RX Series bumper line offers a fully customized look with bolt…" at bounding box center [200, 409] width 329 height 458
copy div "Our modular Jeep RX Series bumper line offers a fully customized look with bolt…"
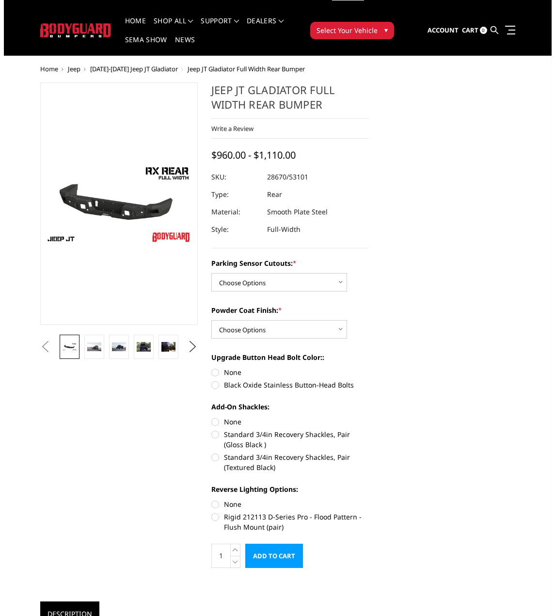
scroll to position [0, 0]
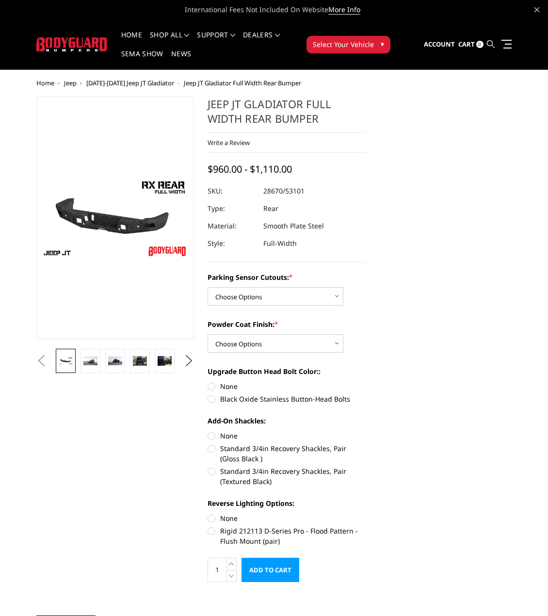
click at [492, 46] on icon at bounding box center [491, 44] width 8 height 8
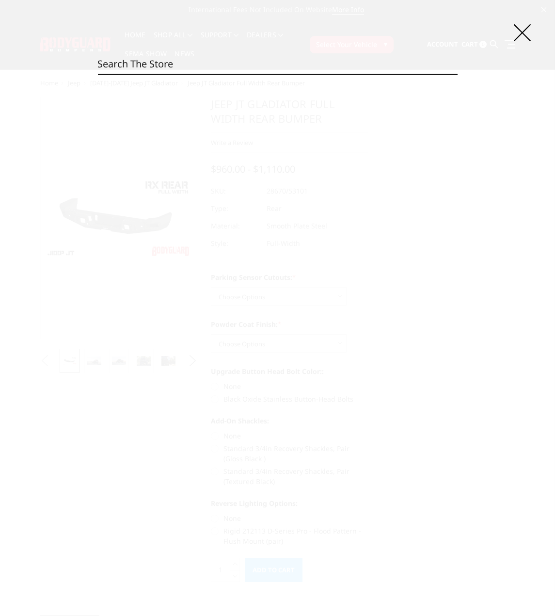
paste input "54714T"
type input "54714T"
click at [192, 113] on span "$795.00 - $995.00" at bounding box center [175, 110] width 48 height 9
click at [200, 119] on link "Bronco 2-Door Sliders (pair)" at bounding box center [197, 121] width 93 height 9
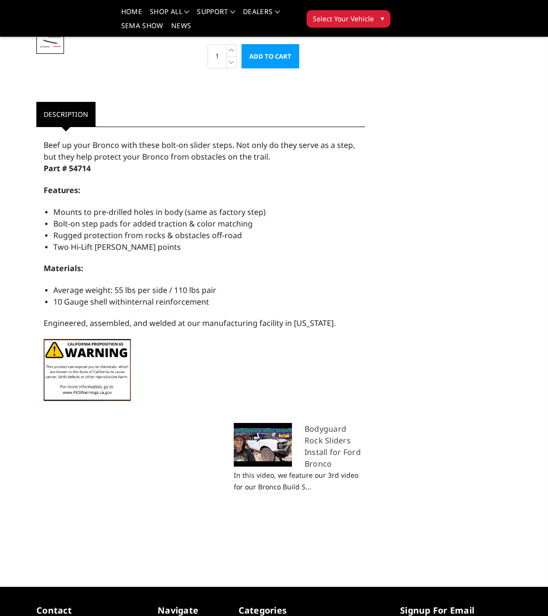
scroll to position [291, 0]
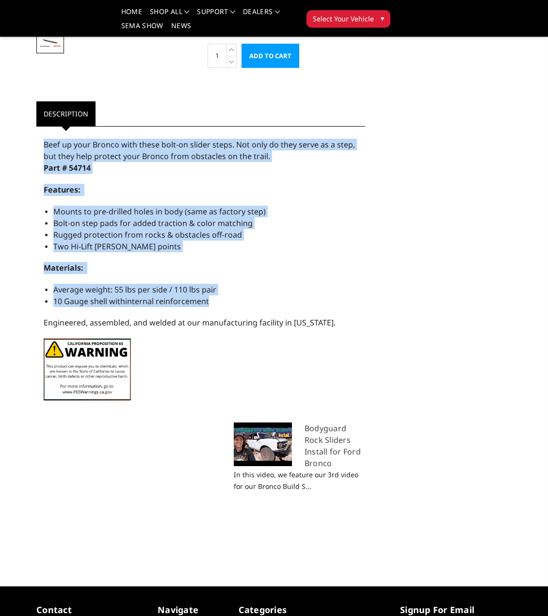
drag, startPoint x: 44, startPoint y: 142, endPoint x: 175, endPoint y: 301, distance: 206.6
click at [232, 304] on div "Beef up your Bronco with these bolt-on slider steps. Not only do they serve as …" at bounding box center [200, 269] width 329 height 277
copy div "Beef up your Bronco with these bolt-on slider steps. Not only do they serve as …"
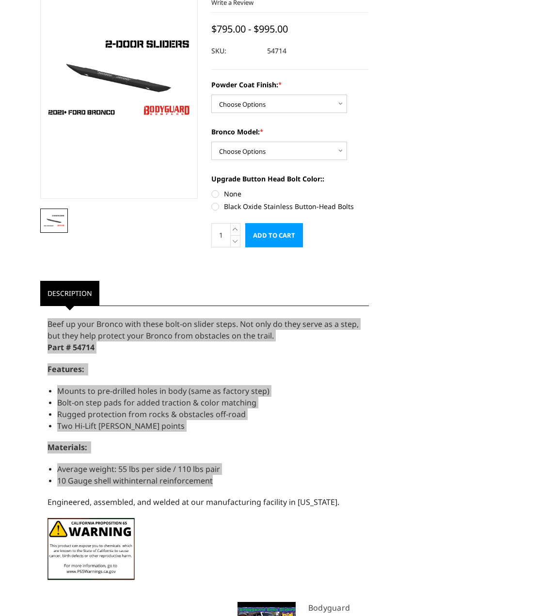
scroll to position [0, 0]
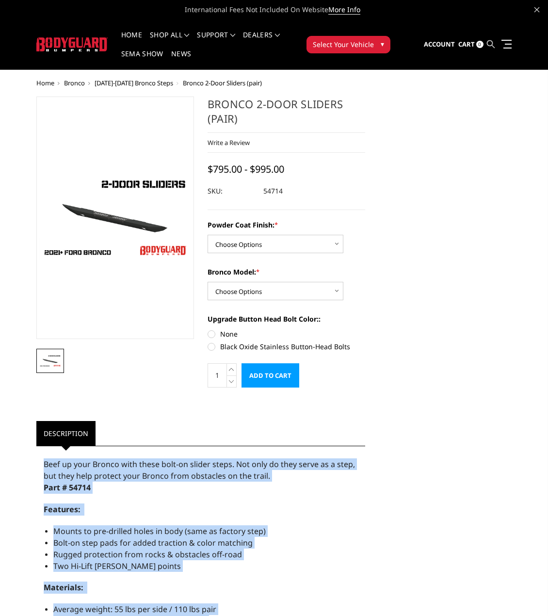
click at [491, 41] on icon at bounding box center [491, 44] width 8 height 8
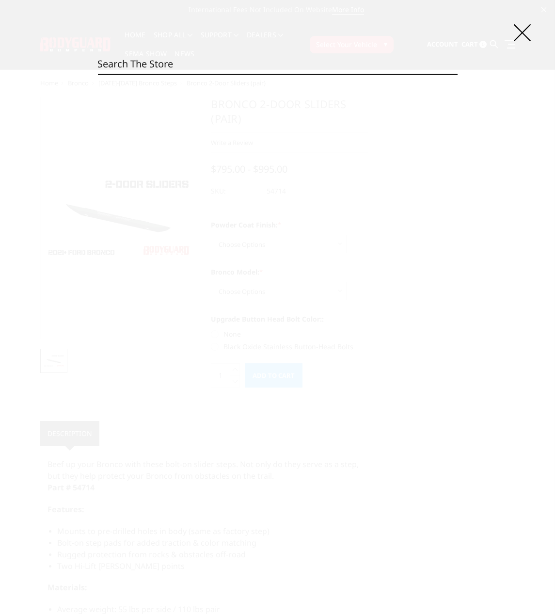
paste input "56222B"
type input "56222B"
click at [213, 123] on link "Jeep JL Stubby Rear Bumper" at bounding box center [198, 121] width 95 height 9
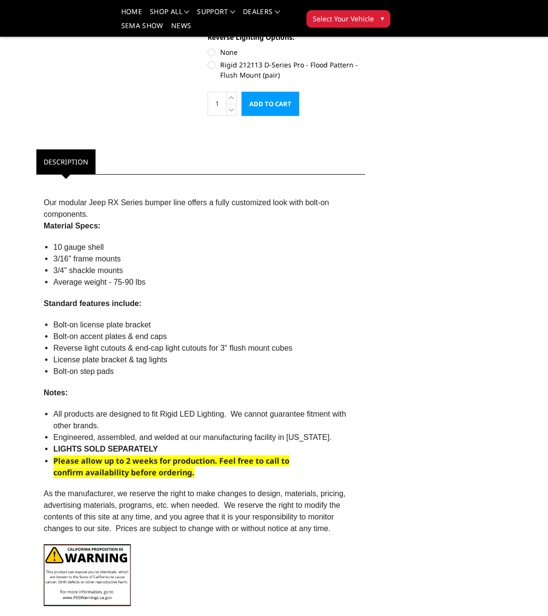
scroll to position [485, 0]
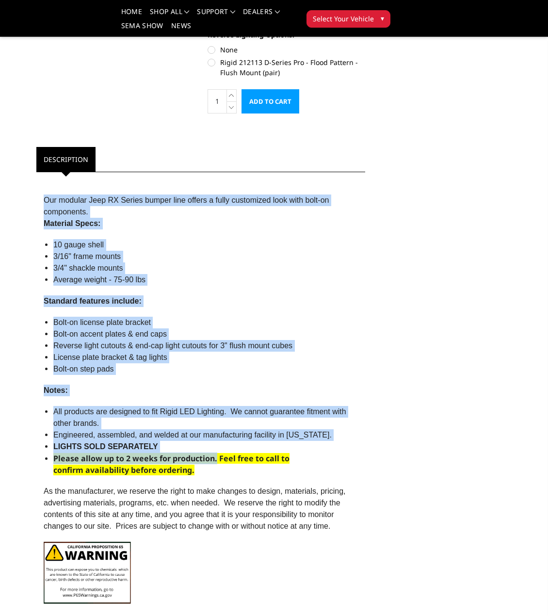
drag, startPoint x: 44, startPoint y: 201, endPoint x: 216, endPoint y: 457, distance: 308.0
click at [216, 457] on div "Our modular Jeep RX Series bumper line offers a fully customized look with bolt…" at bounding box center [200, 394] width 329 height 434
copy div "Our modular Jeep RX Series bumper line offers a fully customized look with bolt…"
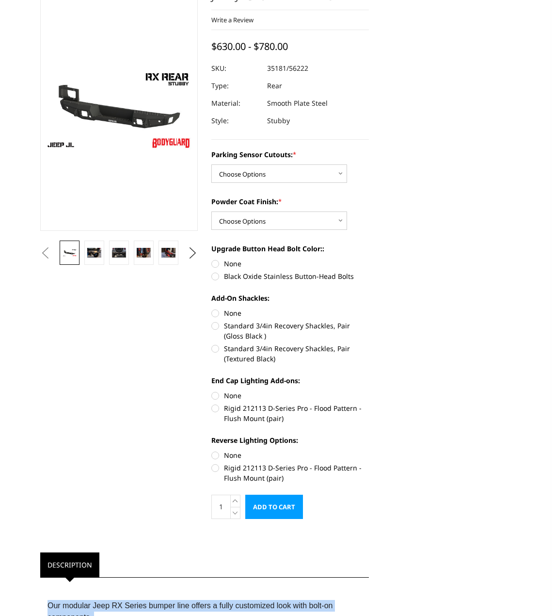
scroll to position [0, 0]
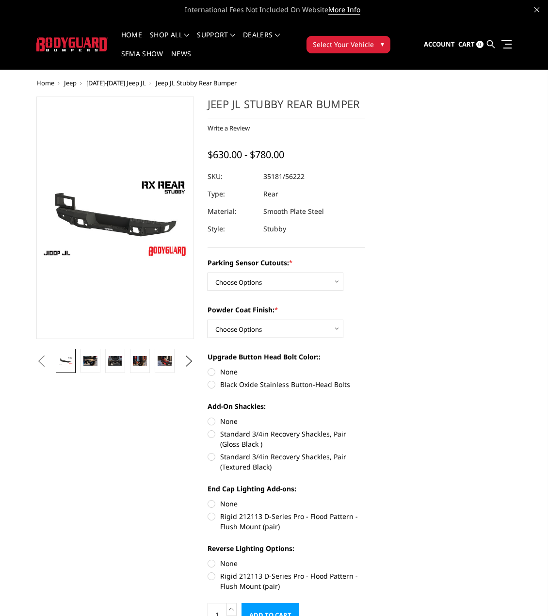
click at [493, 40] on link at bounding box center [491, 44] width 8 height 29
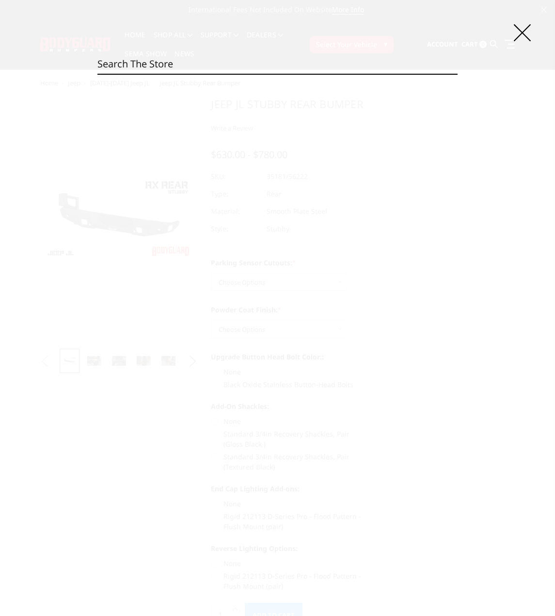
paste input "58134BNB"
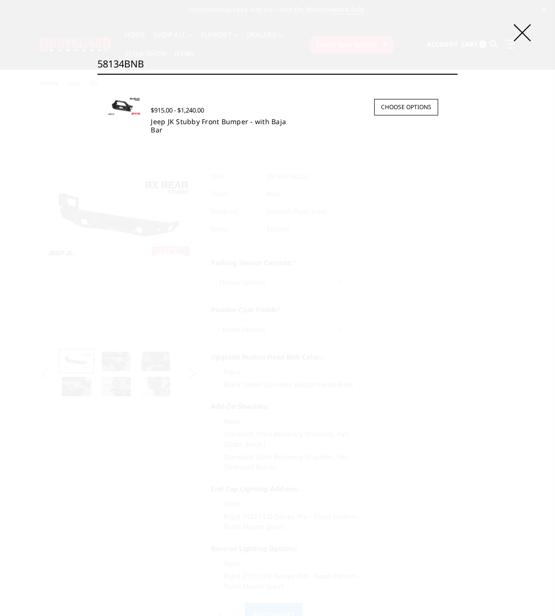
type input "58134BNB"
click at [183, 121] on link "Jeep JK Stubby Front Bumper - with Baja Bar" at bounding box center [218, 125] width 135 height 17
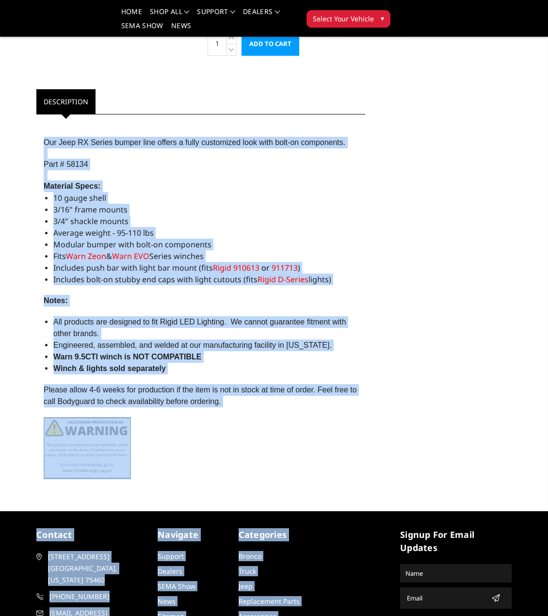
scroll to position [704, 0]
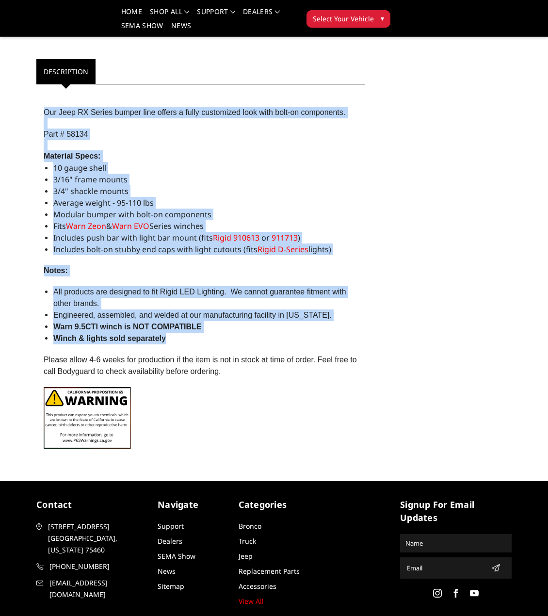
drag, startPoint x: 43, startPoint y: 331, endPoint x: 204, endPoint y: 326, distance: 161.5
click at [217, 331] on div "Our Jeep RX Series bumper line offers a fully customized look with bolt-on comp…" at bounding box center [200, 272] width 329 height 367
click at [179, 328] on span "Warn 9.5CTI winch is NOT COMPATIBLE" at bounding box center [127, 326] width 148 height 8
drag, startPoint x: 176, startPoint y: 338, endPoint x: 41, endPoint y: 109, distance: 266.9
click at [41, 109] on div "Our Jeep RX Series bumper line offers a fully customized look with bolt-on comp…" at bounding box center [200, 272] width 329 height 367
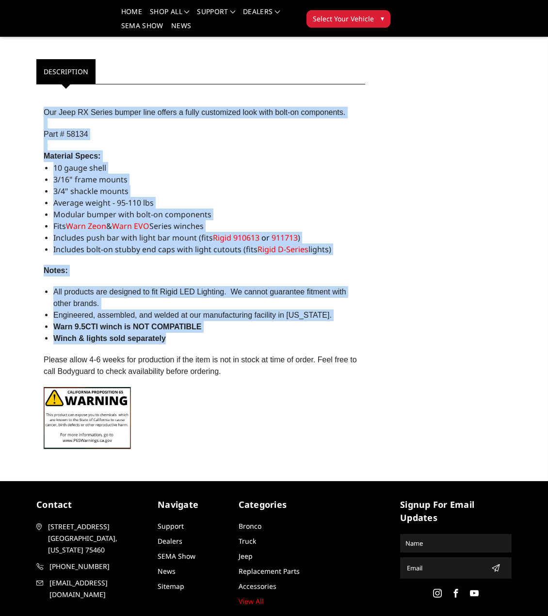
copy div "Our Jeep RX Series bumper line offers a fully customized look with bolt-on comp…"
click at [92, 338] on span "Winch & lights sold separately" at bounding box center [109, 338] width 112 height 8
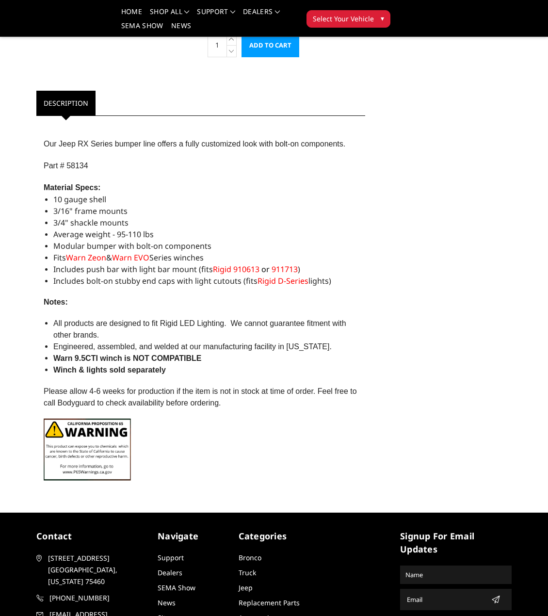
scroll to position [656, 0]
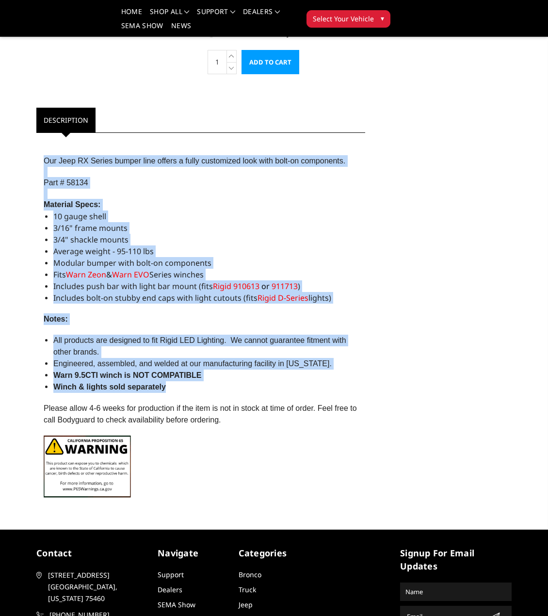
drag, startPoint x: 46, startPoint y: 157, endPoint x: 294, endPoint y: 389, distance: 339.9
click at [294, 389] on div "Our Jeep RX Series bumper line offers a fully customized look with bolt-on comp…" at bounding box center [200, 321] width 329 height 367
copy div "Our Jeep RX Series bumper line offers a fully customized look with bolt-on comp…"
click at [95, 211] on span "10 gauge shell" at bounding box center [79, 216] width 53 height 11
drag, startPoint x: 45, startPoint y: 160, endPoint x: 222, endPoint y: 388, distance: 288.5
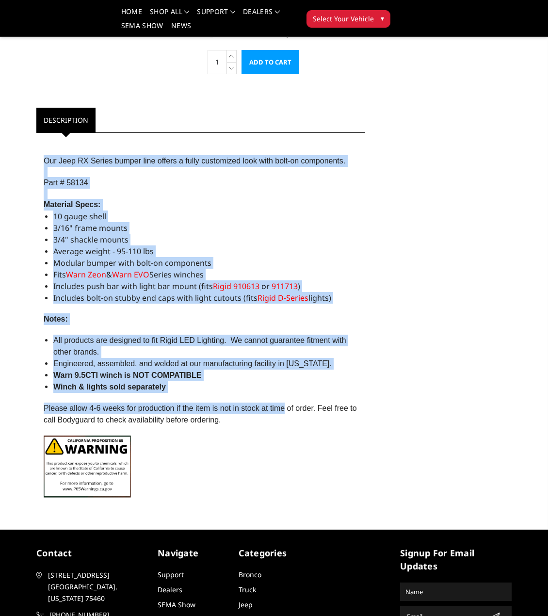
click at [280, 402] on div "Our Jeep RX Series bumper line offers a fully customized look with bolt-on comp…" at bounding box center [200, 321] width 329 height 367
drag, startPoint x: 203, startPoint y: 385, endPoint x: 194, endPoint y: 384, distance: 8.7
click at [202, 385] on li "Winch & lights sold separately" at bounding box center [205, 387] width 304 height 12
click at [175, 384] on li "Winch & lights sold separately" at bounding box center [205, 387] width 304 height 12
drag, startPoint x: 164, startPoint y: 385, endPoint x: 46, endPoint y: 158, distance: 256.1
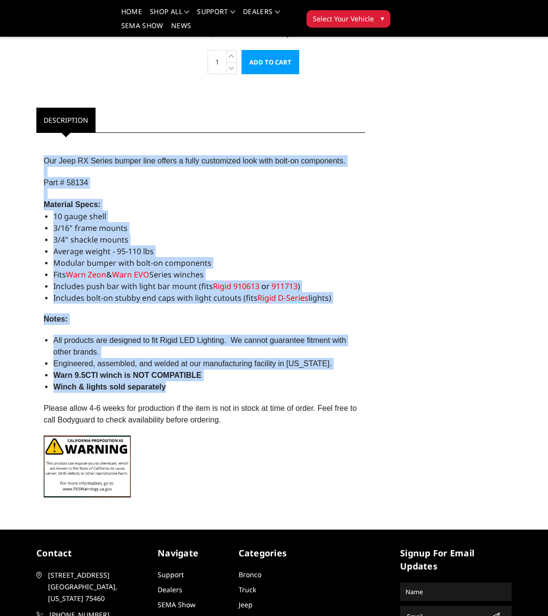
click at [46, 158] on div "Our Jeep RX Series bumper line offers a fully customized look with bolt-on comp…" at bounding box center [200, 321] width 329 height 367
copy div "Our Jeep RX Series bumper line offers a fully customized look with bolt-on comp…"
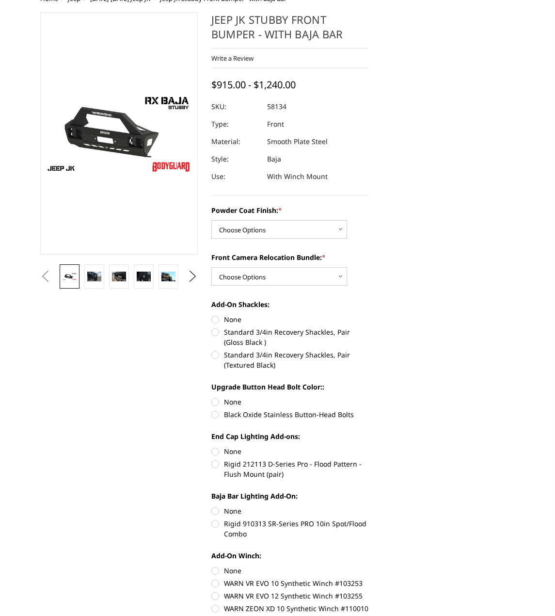
scroll to position [0, 0]
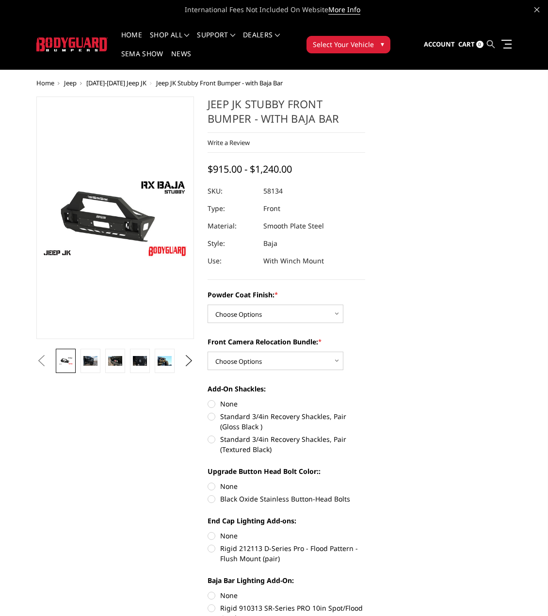
click at [490, 45] on icon at bounding box center [491, 44] width 8 height 8
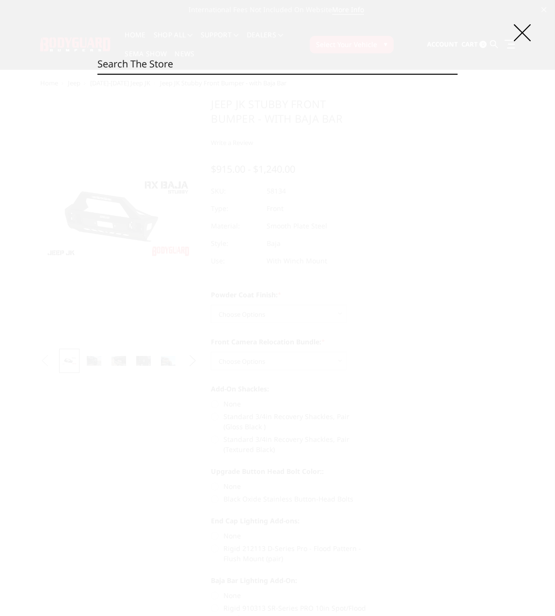
paste input "63647B"
type input "63647B"
click at [194, 121] on link "Jeep JK Stubby Rear Bumper" at bounding box center [198, 121] width 95 height 9
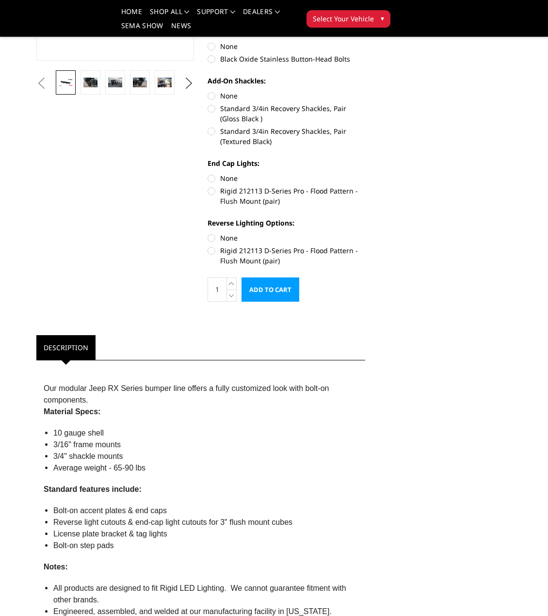
scroll to position [388, 0]
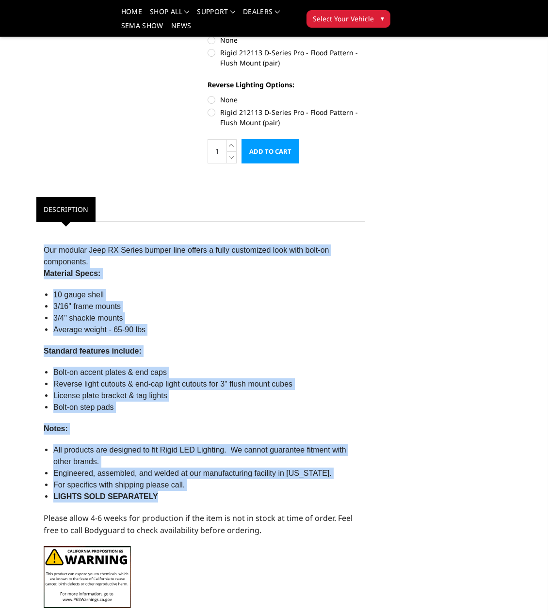
drag, startPoint x: 42, startPoint y: 249, endPoint x: 273, endPoint y: 500, distance: 341.7
click at [273, 501] on div "Our modular Jeep RX Series bumper line offers a fully customized look with bolt…" at bounding box center [200, 421] width 329 height 389
copy div "Our modular Jeep RX Series bumper line offers a fully customized look with bolt…"
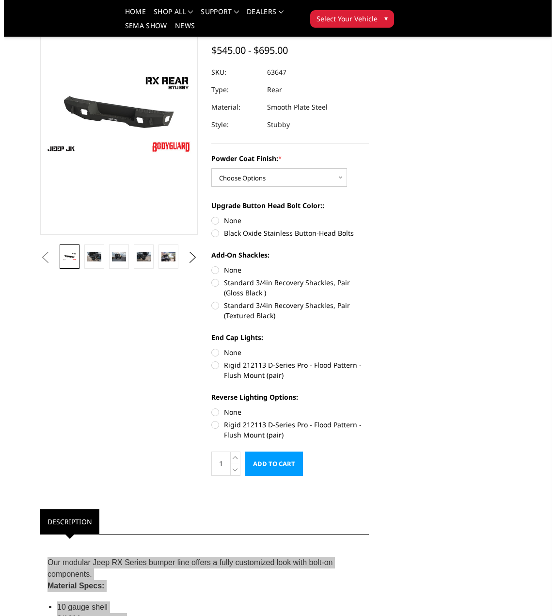
scroll to position [0, 0]
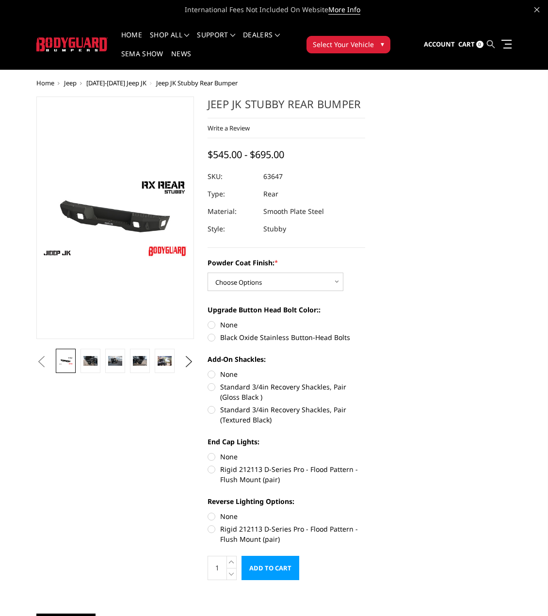
click at [491, 42] on icon at bounding box center [491, 44] width 8 height 8
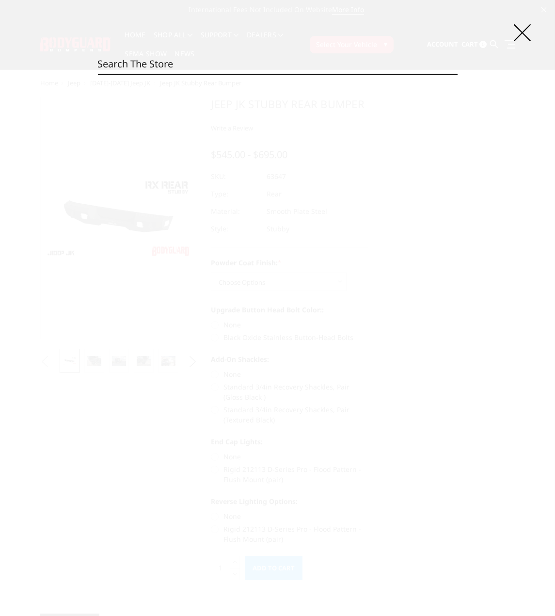
paste input "66458BNN"
type input "66458BNN"
click at [214, 121] on link "Jeep JK Stubby Front Bumper" at bounding box center [199, 121] width 97 height 9
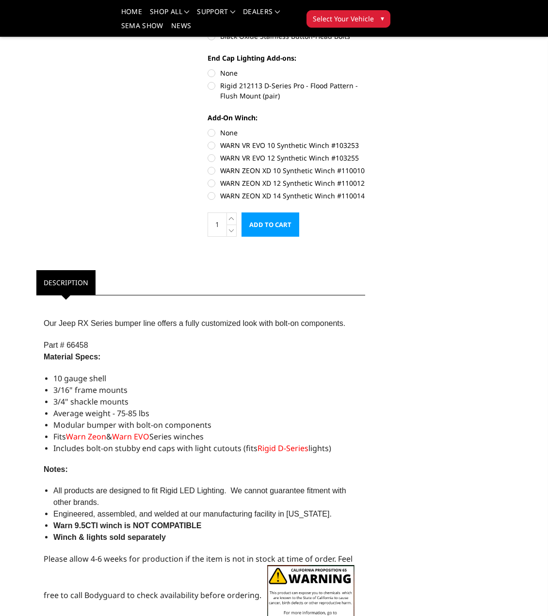
scroll to position [388, 0]
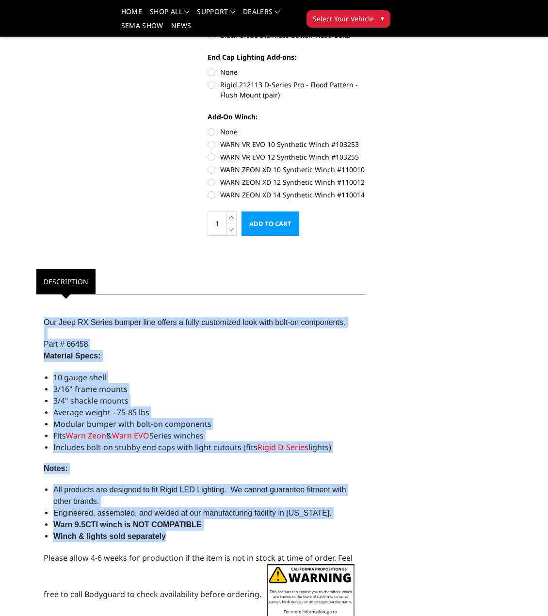
drag, startPoint x: 45, startPoint y: 323, endPoint x: 167, endPoint y: 526, distance: 237.0
click at [251, 533] on div "Our Jeep RX Series bumper line offers a fully customized look with bolt-on comp…" at bounding box center [200, 466] width 329 height 334
copy div "Our Jeep RX Series bumper line offers a fully customized look with bolt-on comp…"
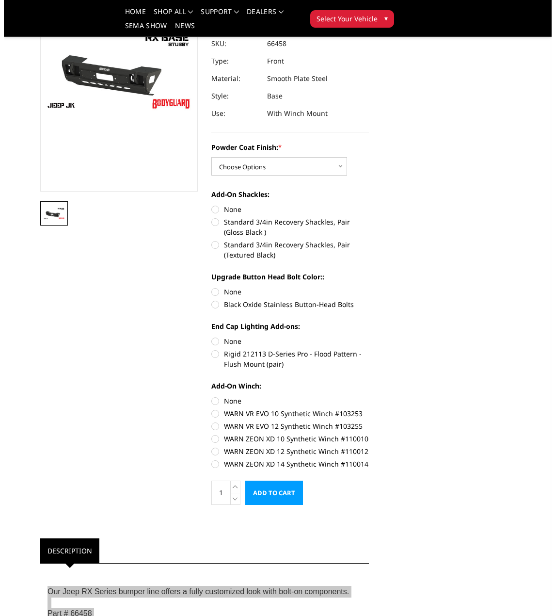
scroll to position [0, 0]
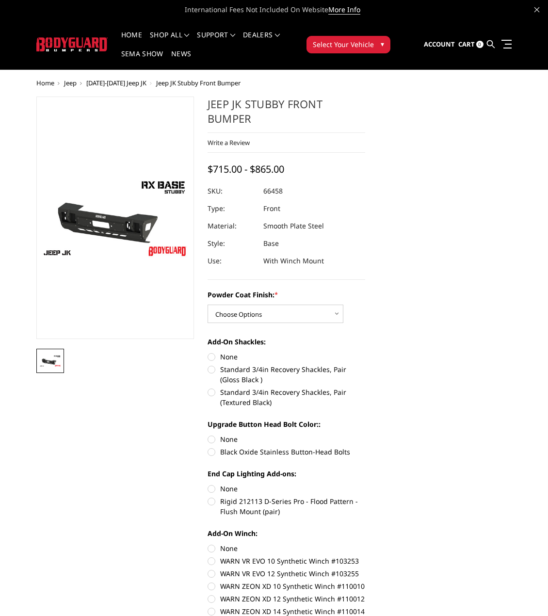
click at [495, 47] on ul "Account Sign in Register Cart 0 Search Search" at bounding box center [468, 44] width 88 height 29
click at [490, 42] on icon at bounding box center [491, 44] width 8 height 8
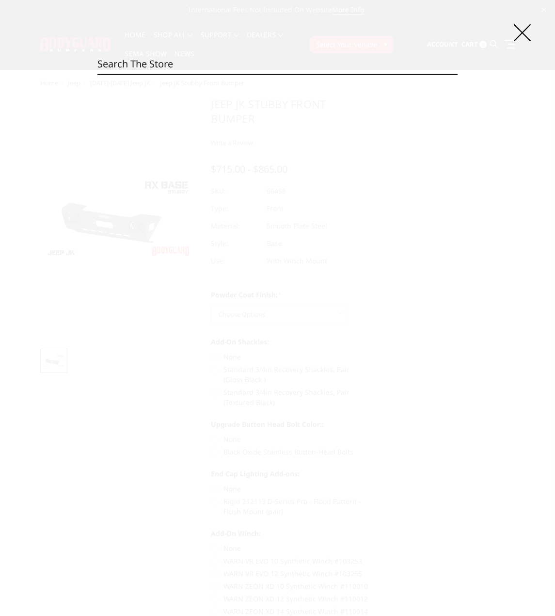
paste input "95193BNN"
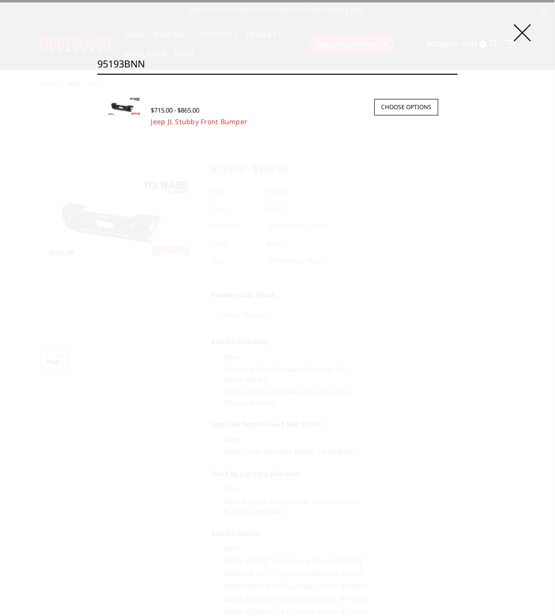
type input "95193BNN"
click at [218, 112] on div "$715.00 - $865.00" at bounding box center [237, 109] width 172 height 11
click at [212, 119] on link "Jeep JL Stubby Front Bumper" at bounding box center [199, 121] width 96 height 9
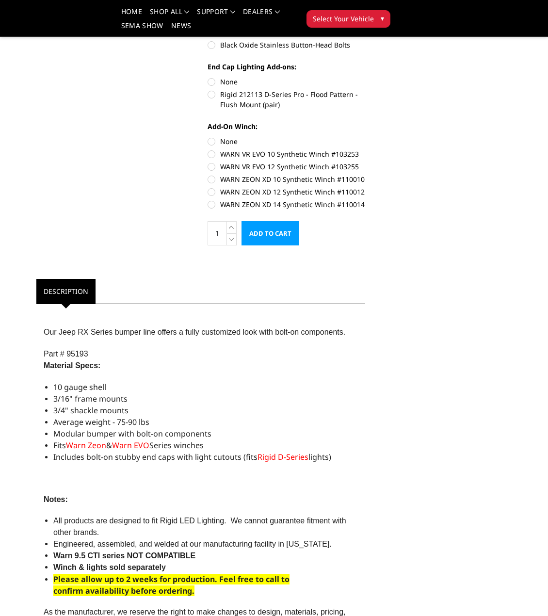
scroll to position [436, 0]
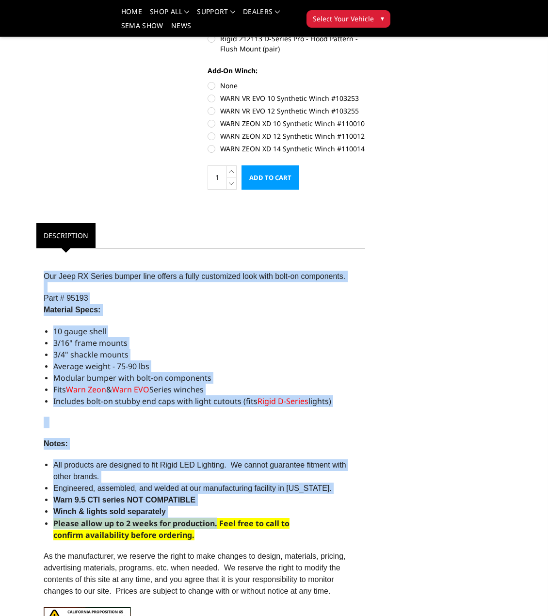
drag, startPoint x: 44, startPoint y: 275, endPoint x: 217, endPoint y: 525, distance: 304.0
click at [217, 525] on div "Our Jeep RX Series bumper line offers a fully customized look with bolt-on comp…" at bounding box center [200, 464] width 329 height 423
copy div "Our Jeep RX Series bumper line offers a fully customized look with bolt-on comp…"
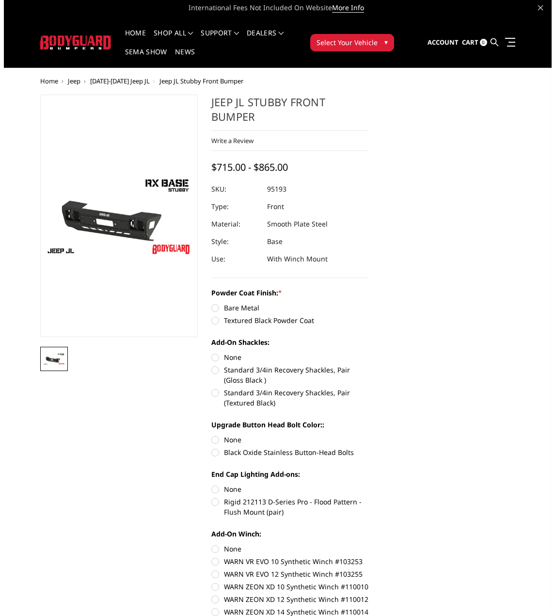
scroll to position [0, 0]
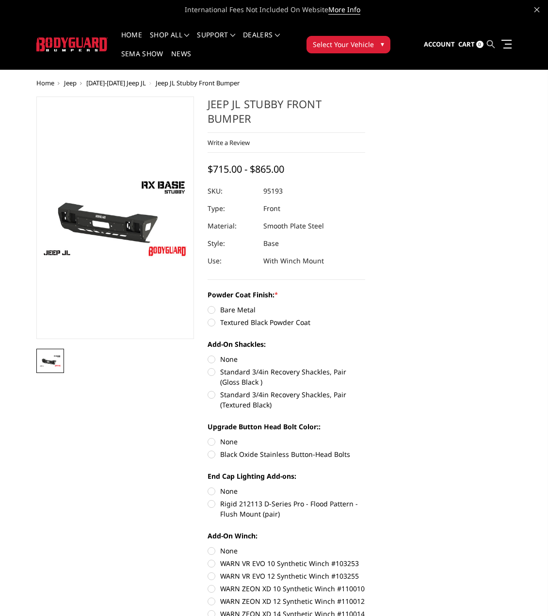
click at [488, 42] on icon at bounding box center [491, 44] width 8 height 8
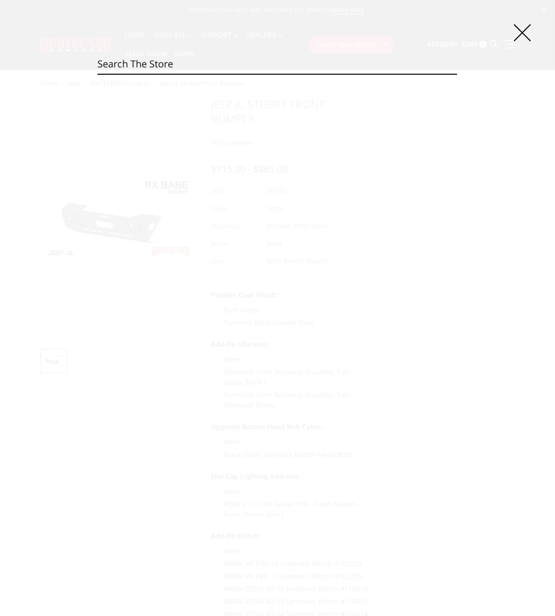
paste input "99305BNB"
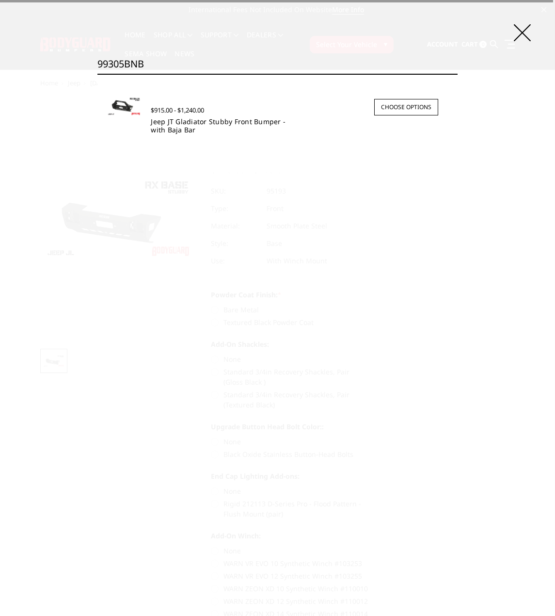
type input "99305BNB"
click at [169, 123] on link "Jeep JT Gladiator Stubby Front Bumper - with Baja Bar" at bounding box center [218, 125] width 135 height 17
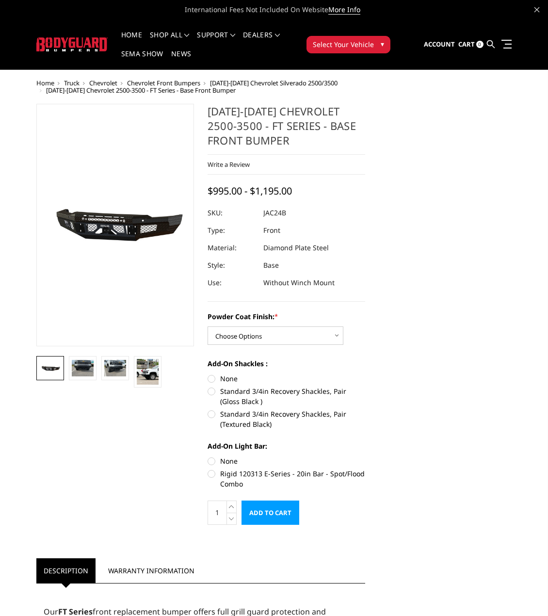
drag, startPoint x: 494, startPoint y: 45, endPoint x: 466, endPoint y: 56, distance: 30.4
click at [493, 45] on icon at bounding box center [491, 44] width 8 height 8
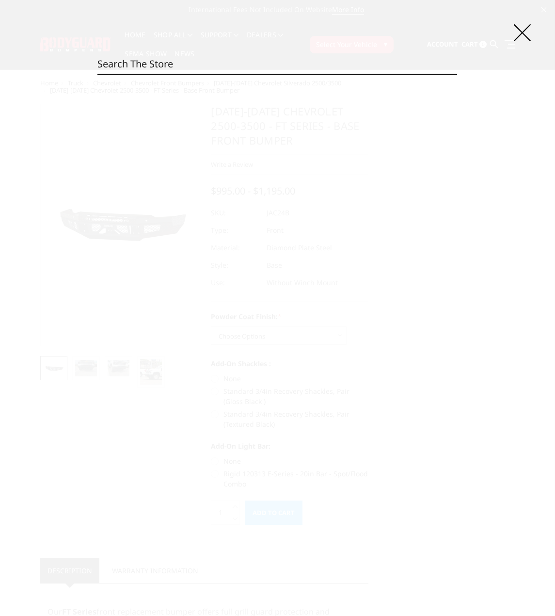
paste input "95441B"
type input "95441B"
click at [189, 112] on span "$1,095.00 - $1,320.00" at bounding box center [180, 110] width 58 height 9
click at [196, 123] on link "Jeep JK 4 Door Sliders (pair)" at bounding box center [197, 121] width 92 height 9
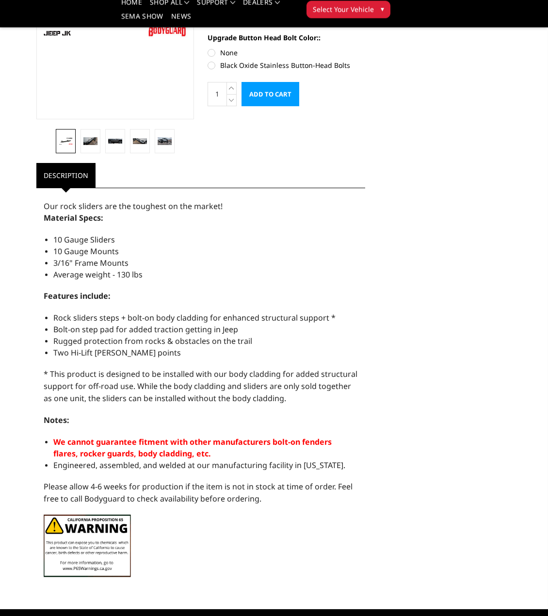
scroll to position [194, 0]
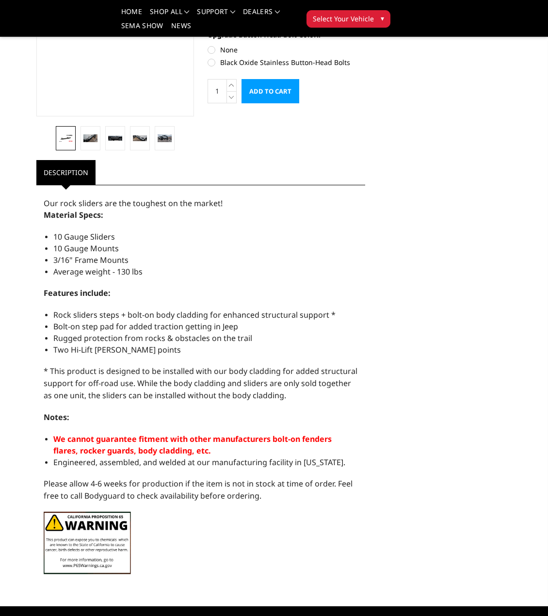
drag, startPoint x: 45, startPoint y: 204, endPoint x: 307, endPoint y: 448, distance: 357.7
click at [307, 448] on div "Our rock sliders are the toughest on the market! Material Specs: 10 Gauge Slide…" at bounding box center [200, 385] width 329 height 391
copy div "Our rock sliders are the toughest on the market! Material Specs: 10 Gauge Slide…"
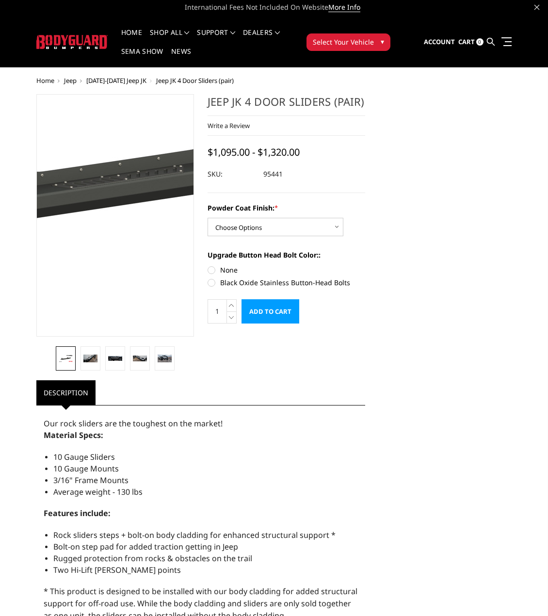
scroll to position [0, 0]
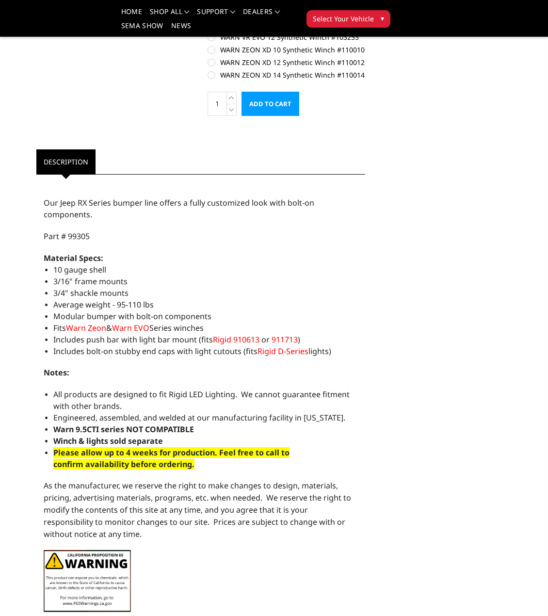
scroll to position [630, 0]
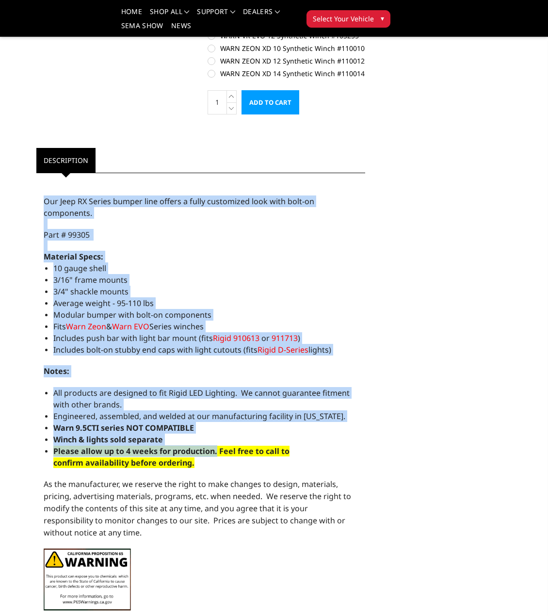
drag, startPoint x: 46, startPoint y: 202, endPoint x: 216, endPoint y: 447, distance: 298.5
click at [216, 447] on div "Our Jeep RX Series bumper line offers a fully customized look with bolt-on comp…" at bounding box center [200, 398] width 329 height 440
copy div "Our Jeep RX Series bumper line offers a fully customized look with bolt-on comp…"
